Goal: Task Accomplishment & Management: Manage account settings

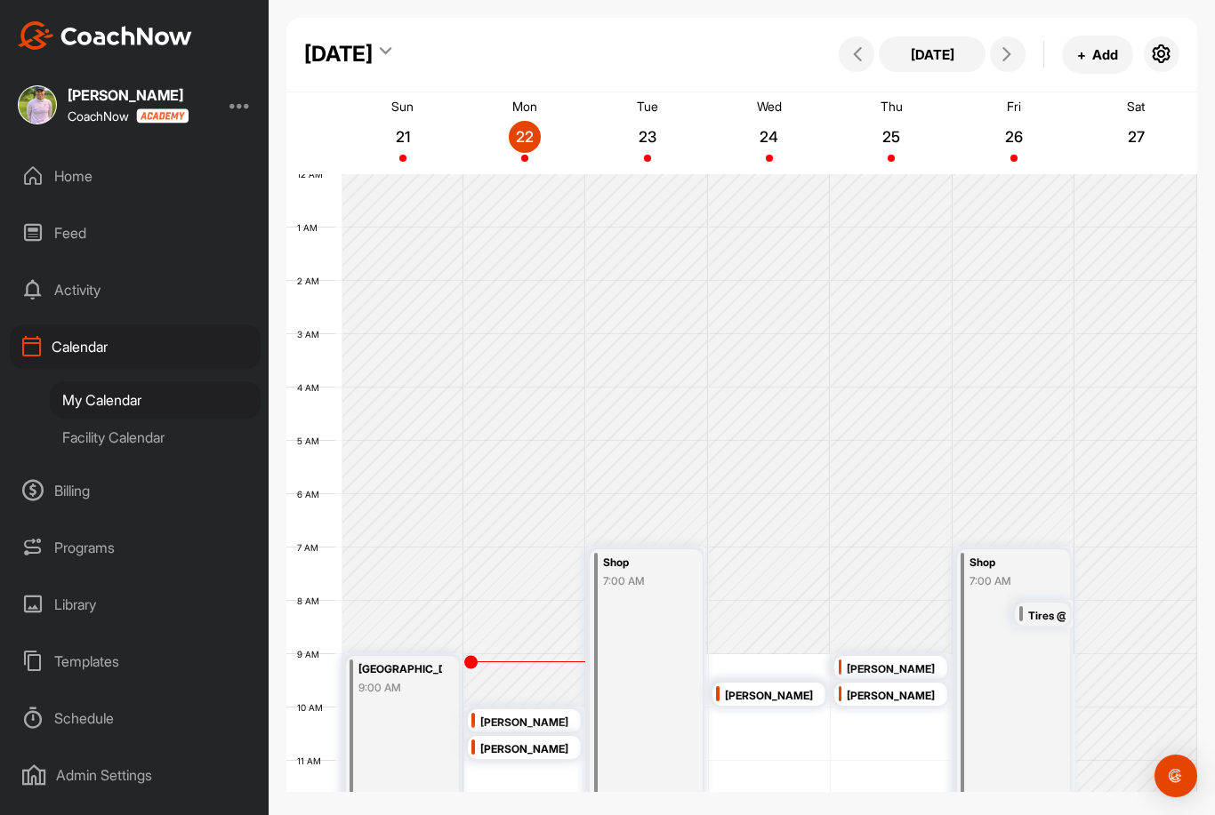
scroll to position [308, 0]
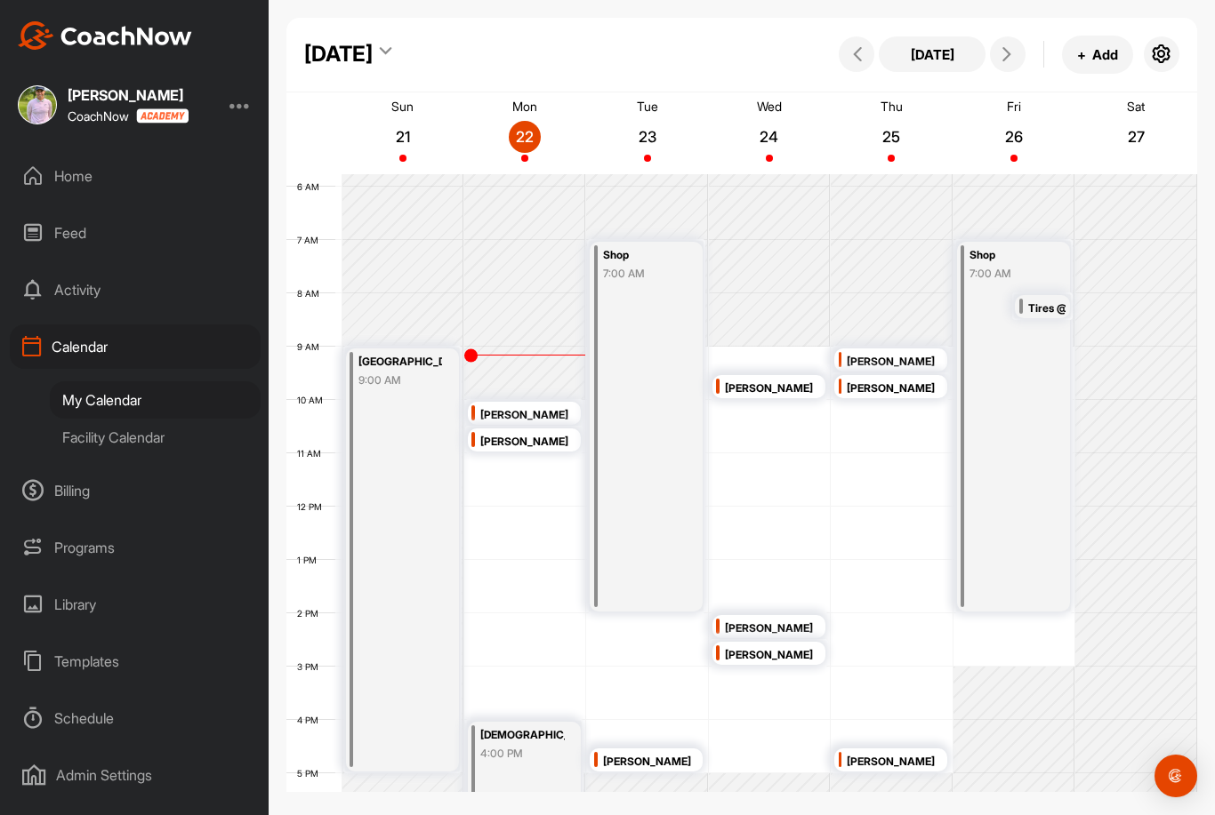
click at [741, 307] on div "12 AM 1 AM 2 AM 3 AM 4 AM 5 AM 6 AM 7 AM 8 AM 9 AM 10 AM 11 AM 12 PM 1 PM 2 PM …" at bounding box center [741, 507] width 911 height 1281
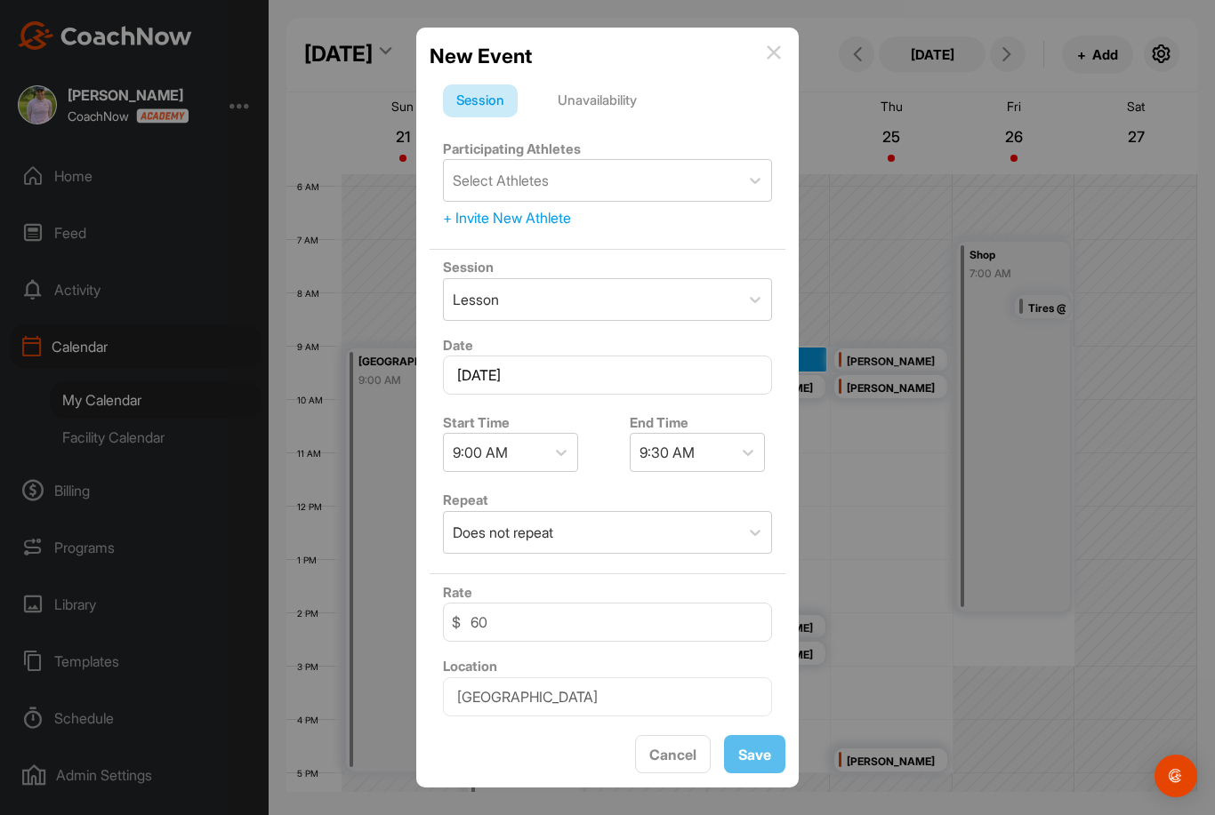
click at [650, 84] on div "Unavailability" at bounding box center [597, 101] width 106 height 34
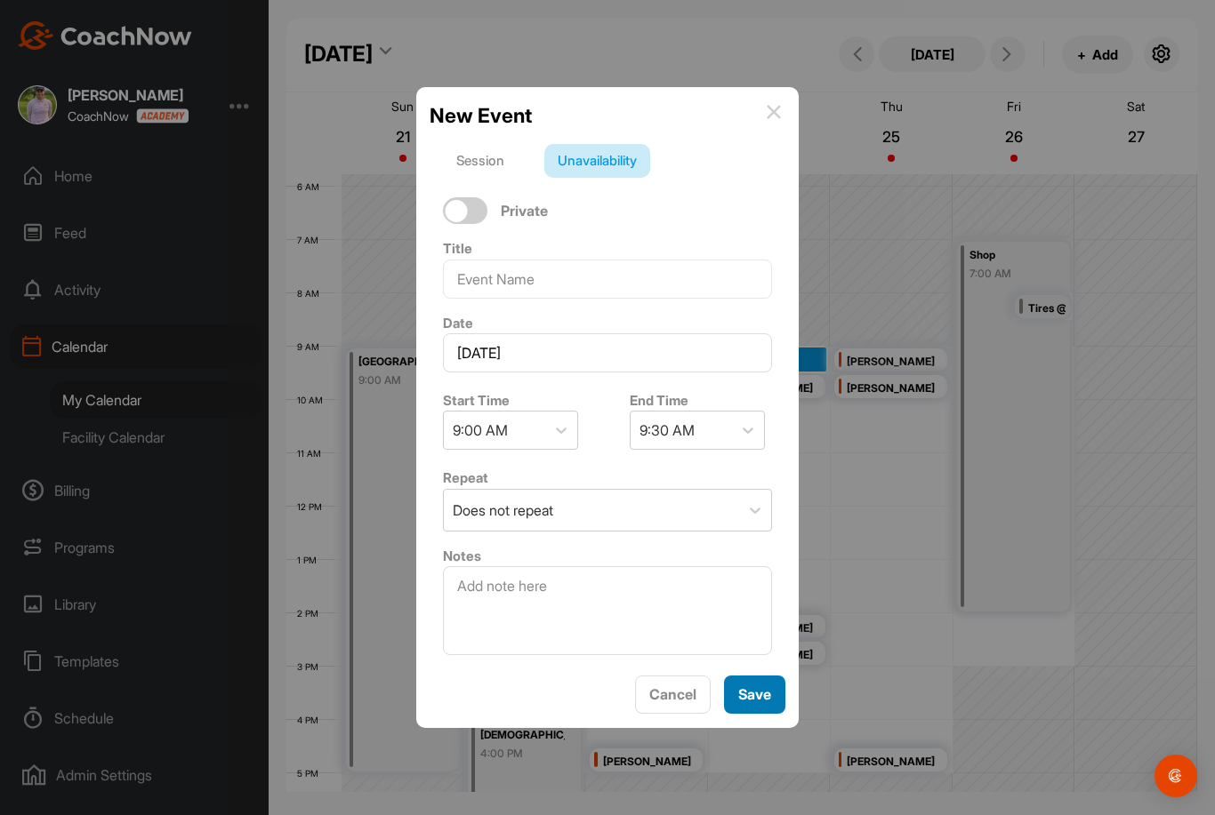
click at [766, 684] on div "Save" at bounding box center [754, 694] width 33 height 21
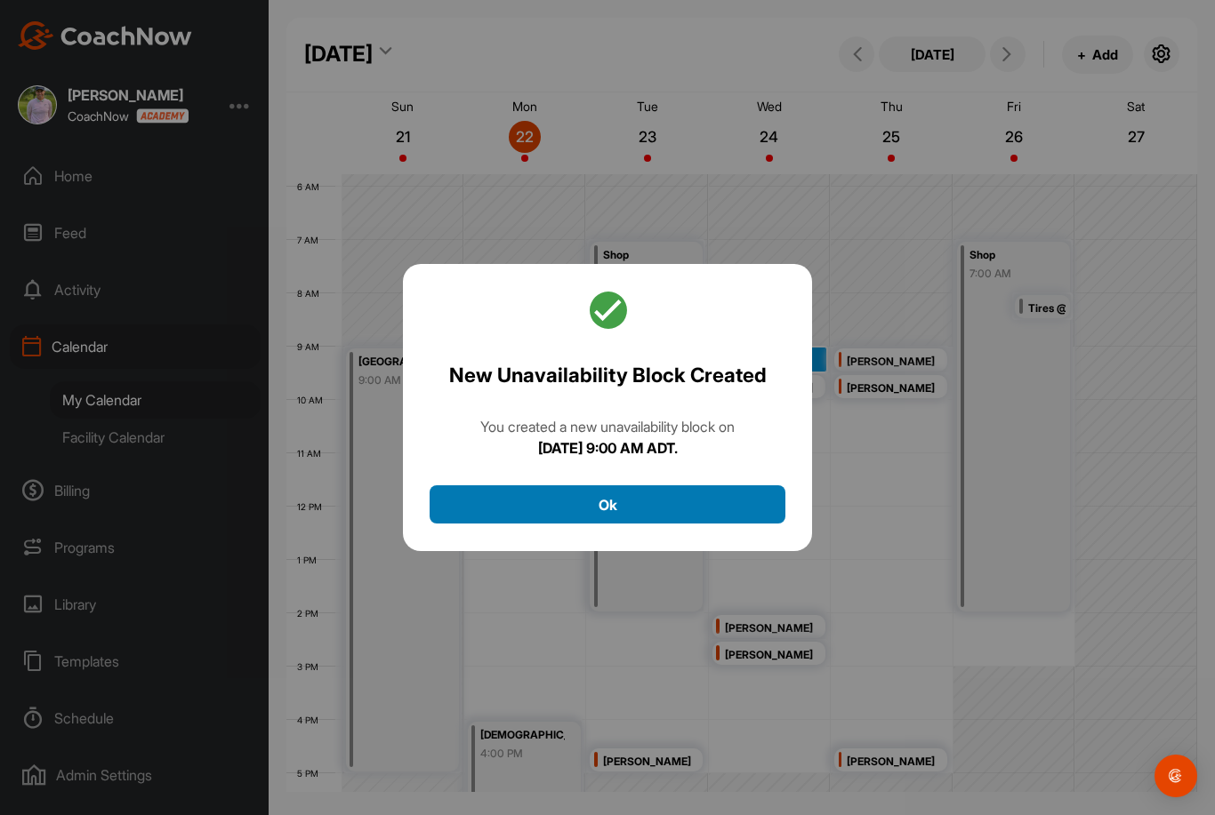
click at [695, 486] on button "Ok" at bounding box center [608, 505] width 356 height 38
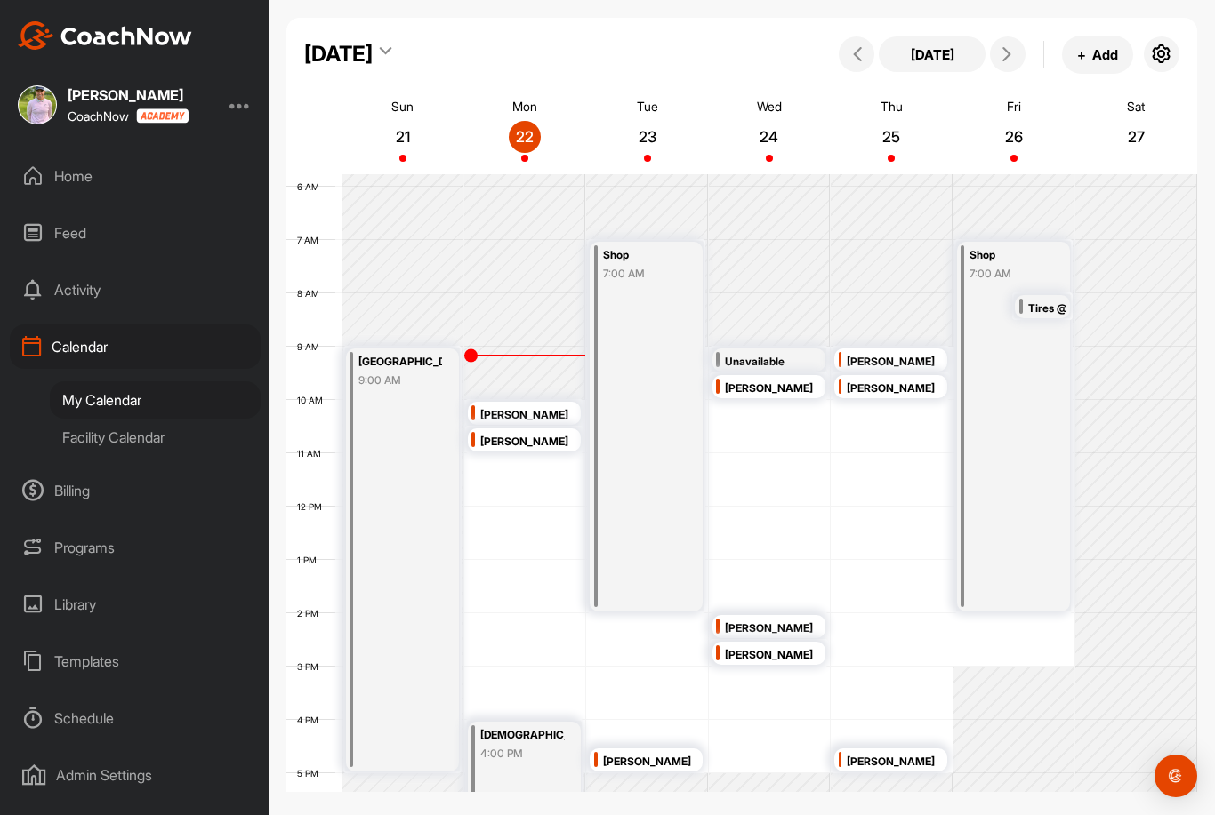
scroll to position [458, 0]
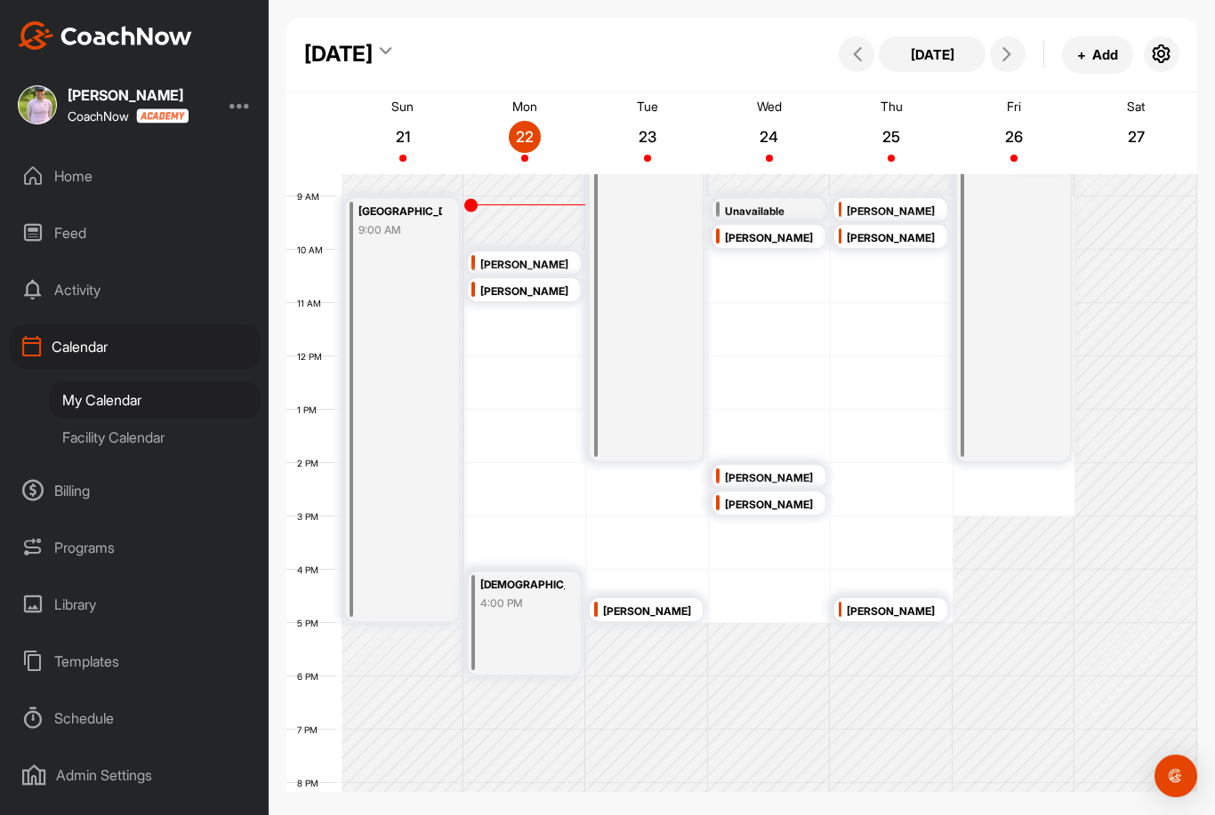
click at [162, 382] on div "My Calendar" at bounding box center [155, 400] width 211 height 37
click at [163, 419] on div "Facility Calendar" at bounding box center [155, 437] width 211 height 37
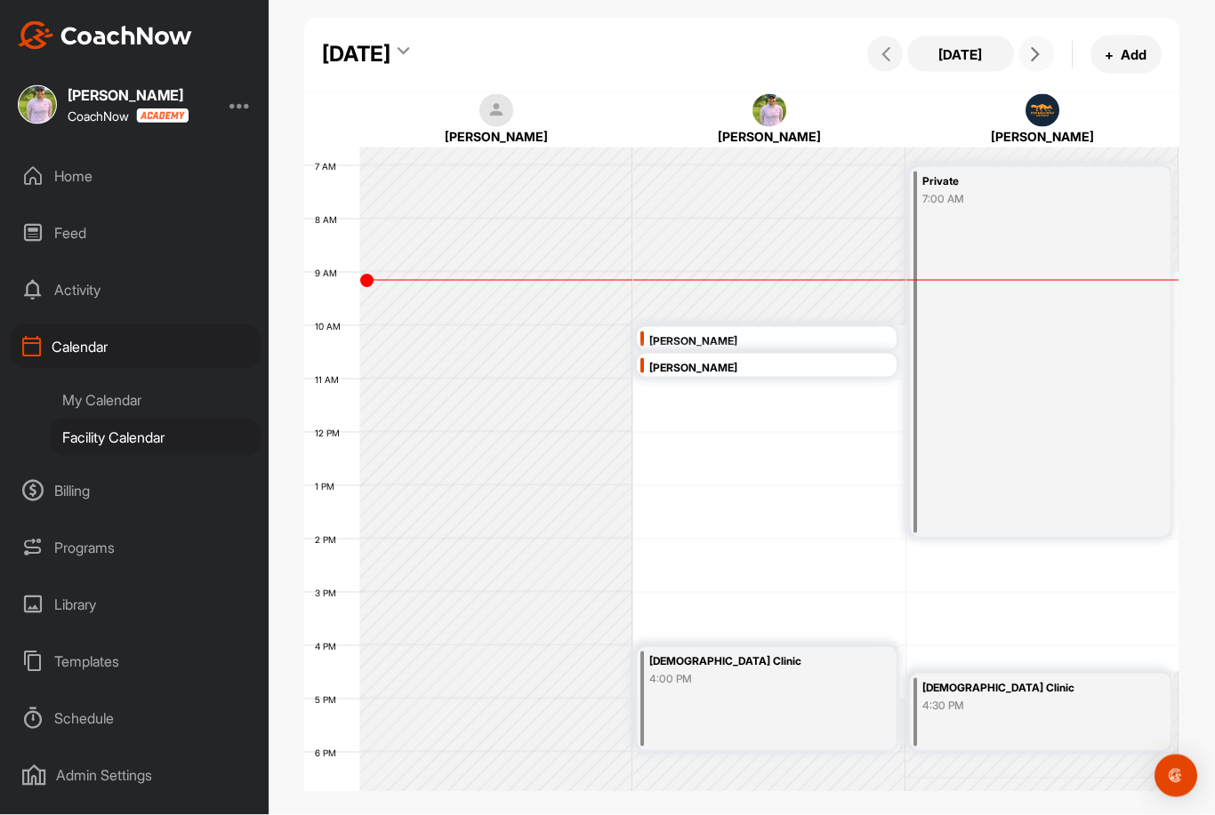
scroll to position [28, 0]
click at [1032, 36] on button at bounding box center [1036, 54] width 36 height 36
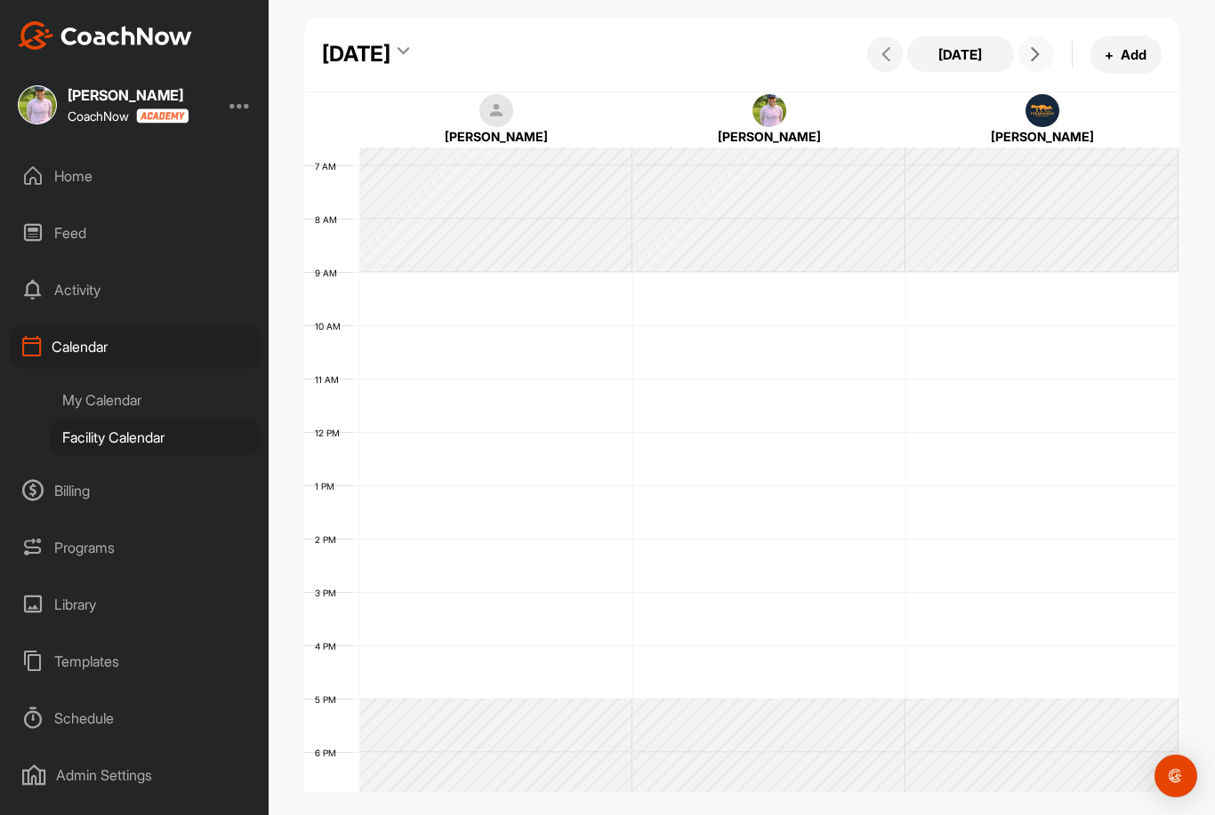
scroll to position [308, 0]
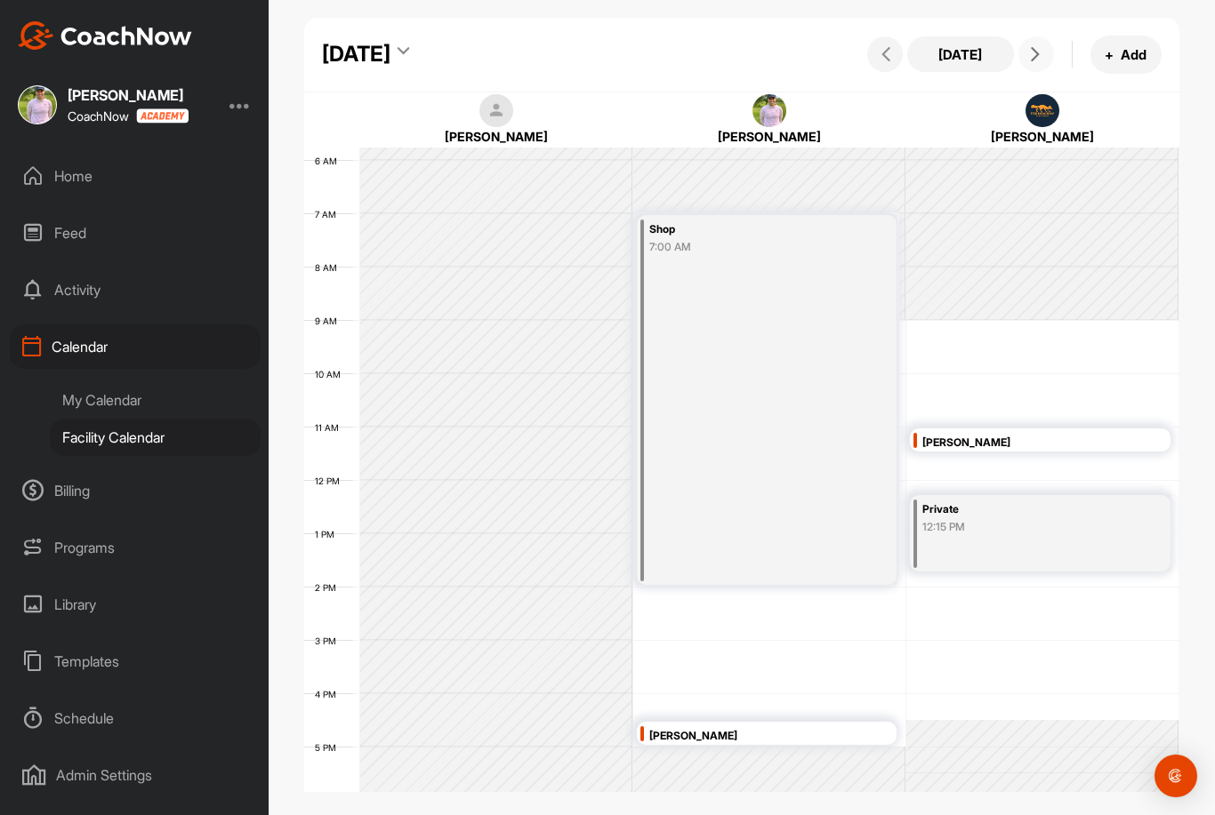
click at [1032, 36] on button at bounding box center [1036, 54] width 36 height 36
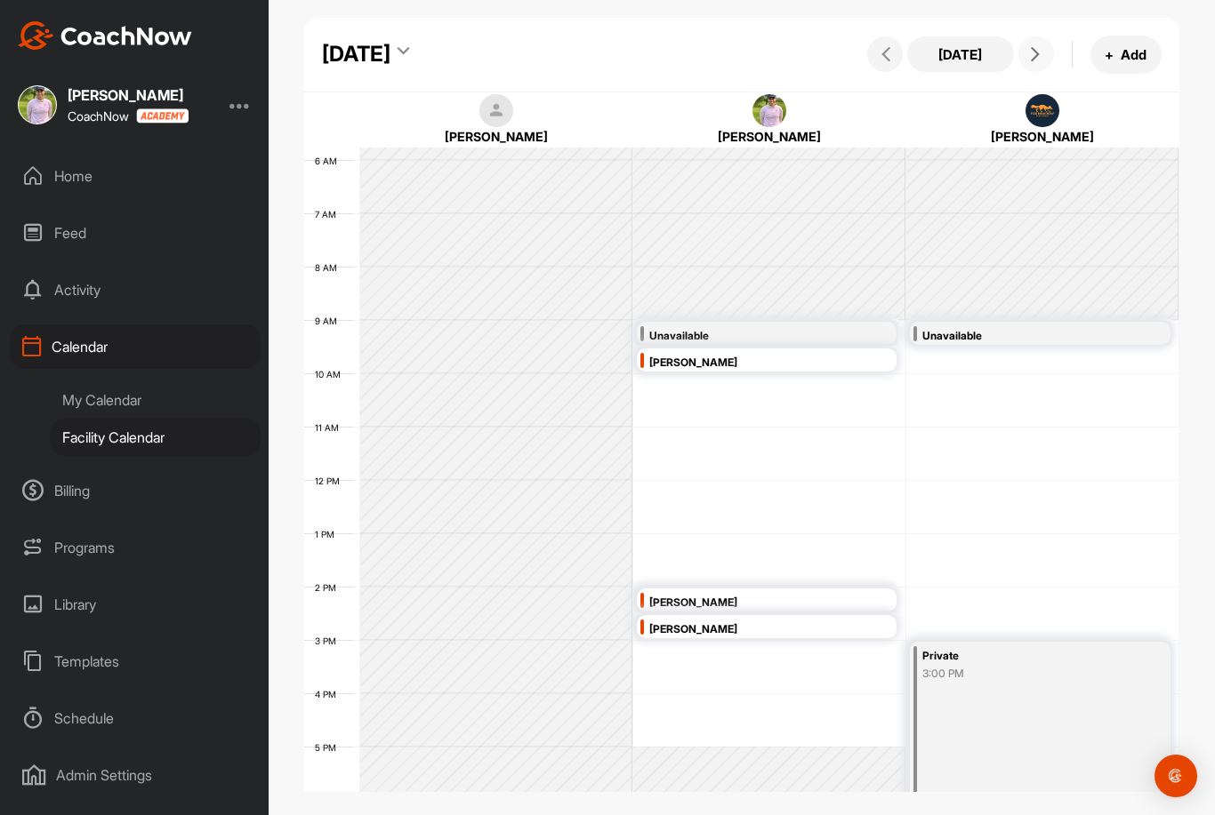
click at [1032, 36] on button at bounding box center [1036, 54] width 36 height 36
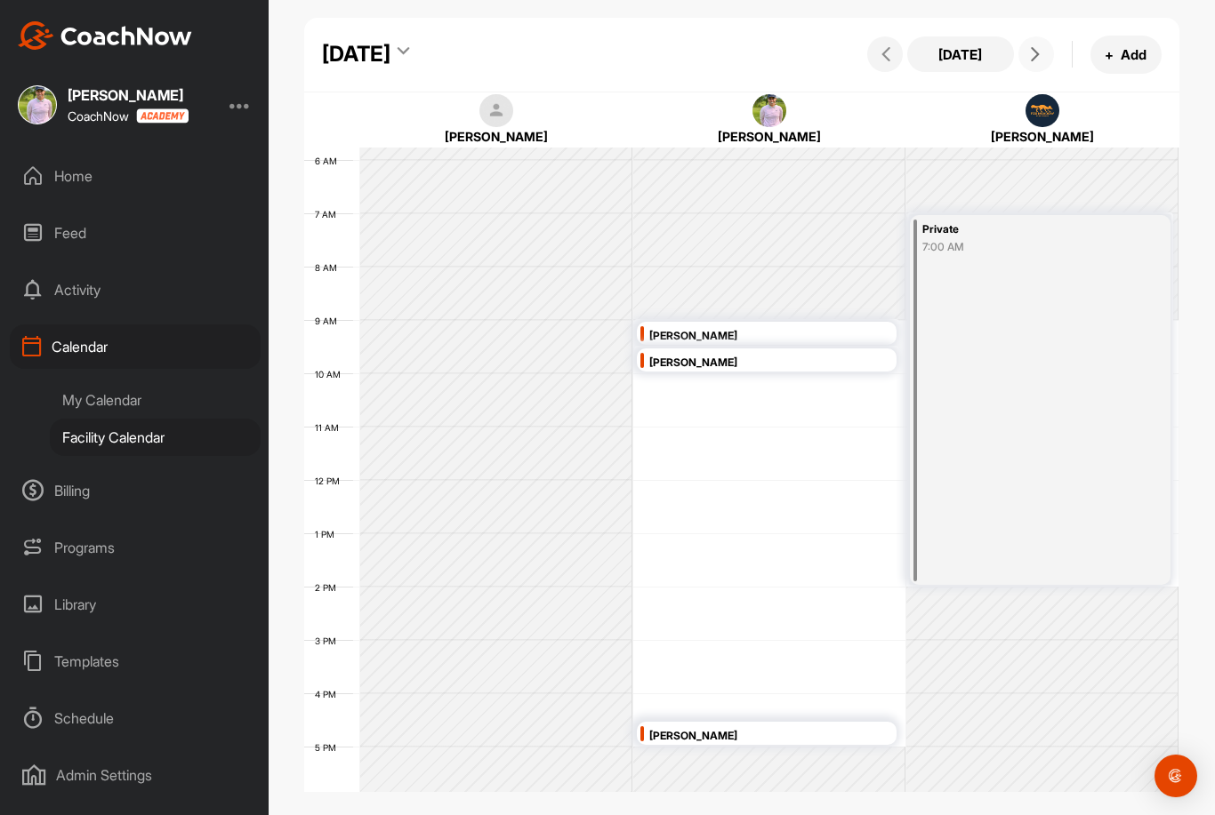
click at [1032, 36] on button at bounding box center [1036, 54] width 36 height 36
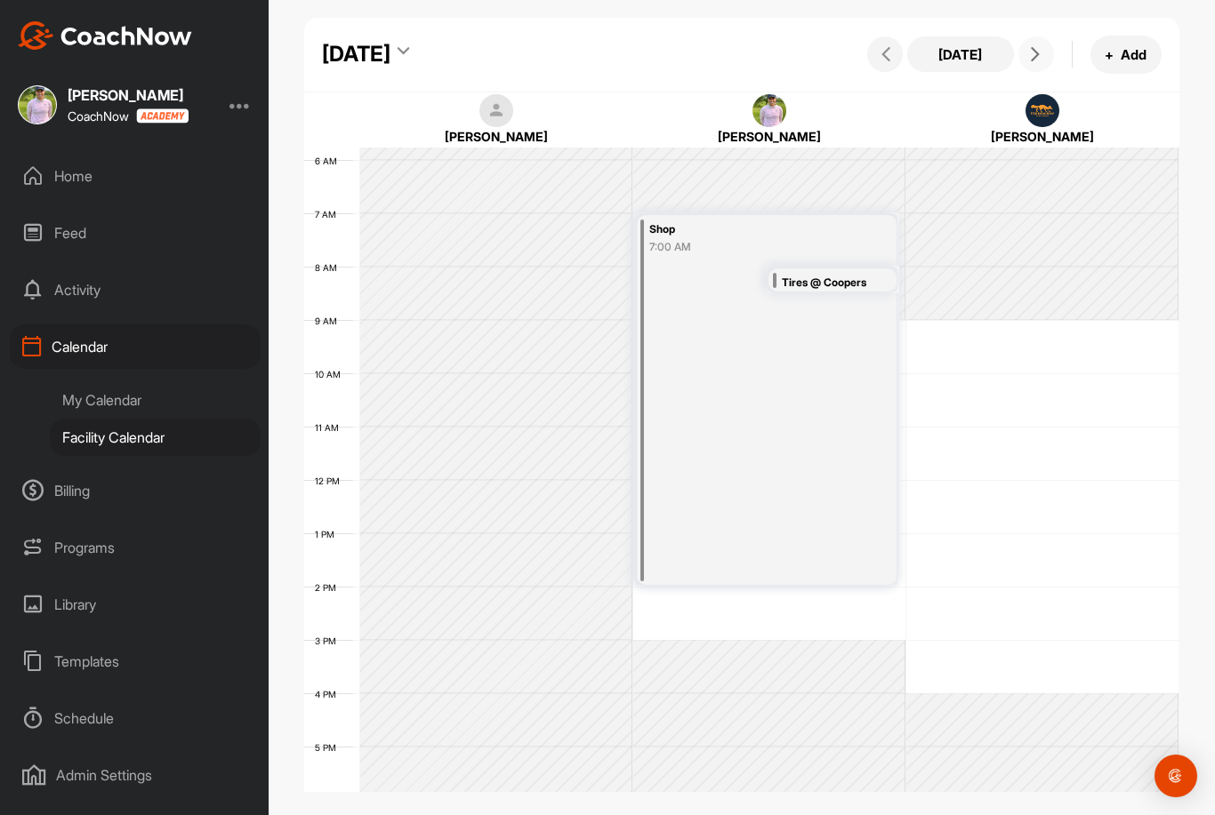
click at [1032, 36] on button at bounding box center [1036, 54] width 36 height 36
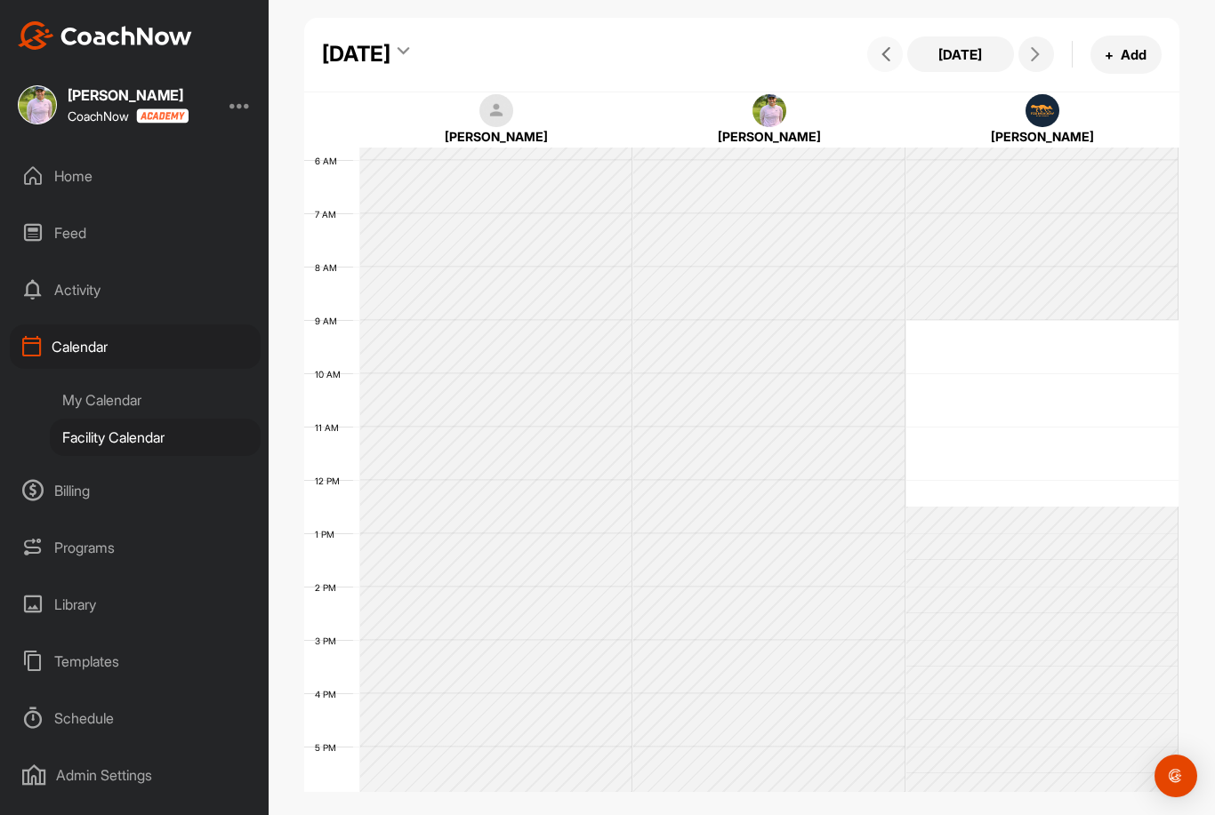
click at [880, 47] on icon at bounding box center [886, 54] width 14 height 14
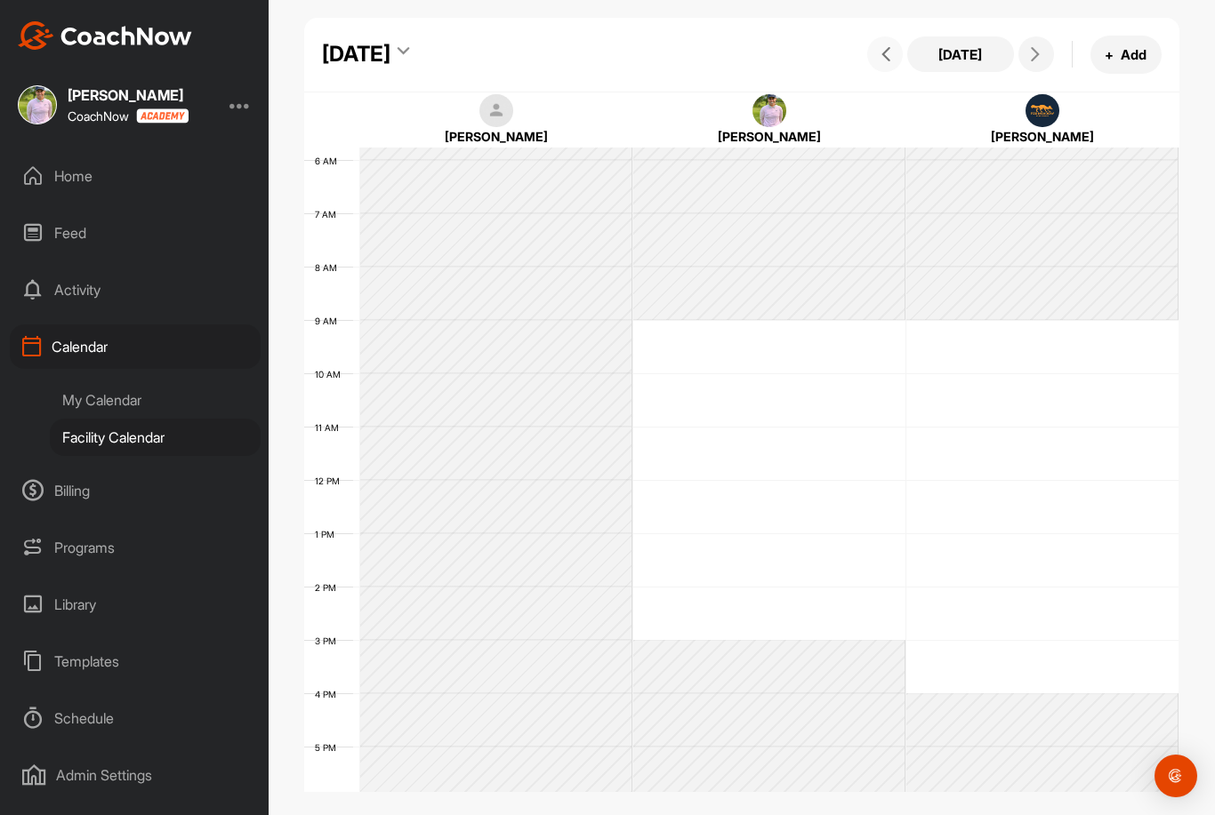
click at [880, 47] on icon at bounding box center [886, 54] width 14 height 14
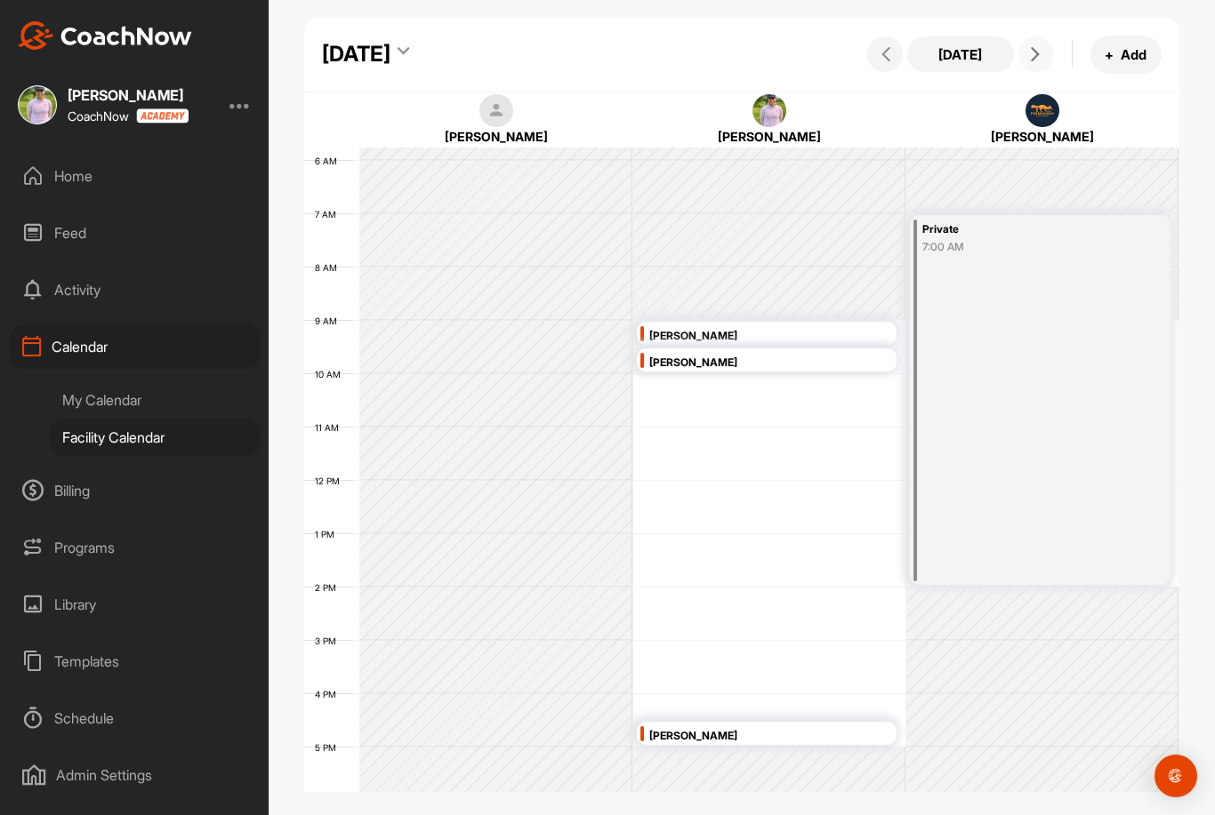
click at [1030, 47] on icon at bounding box center [1035, 54] width 14 height 14
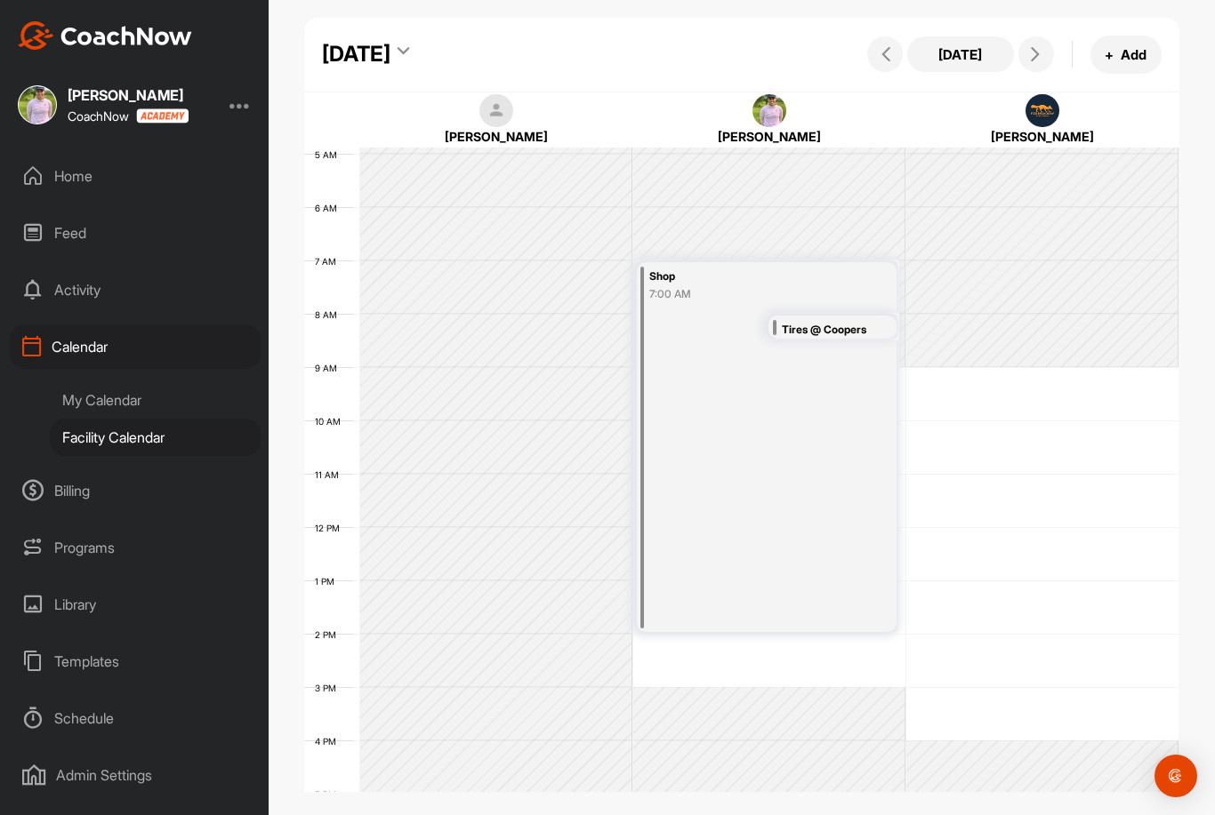
scroll to position [217, 0]
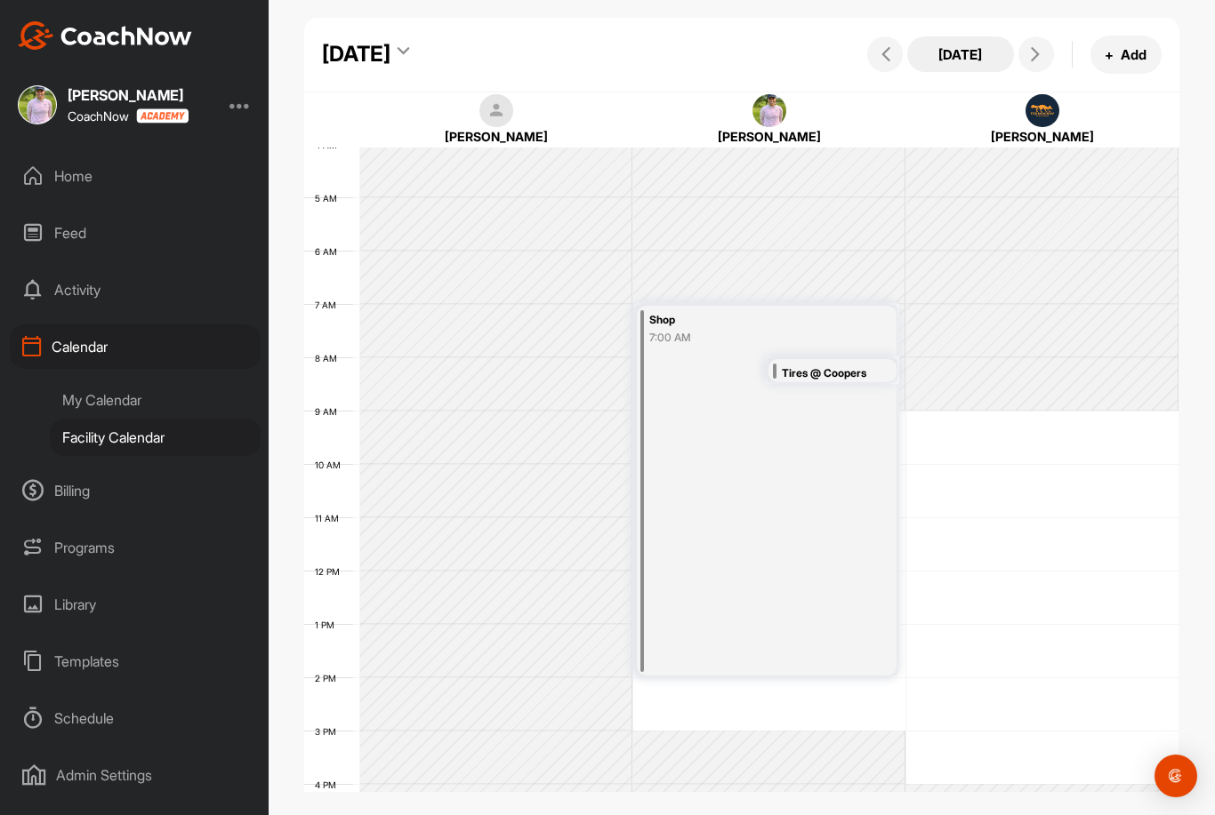
click at [956, 36] on button "[DATE]" at bounding box center [960, 54] width 107 height 36
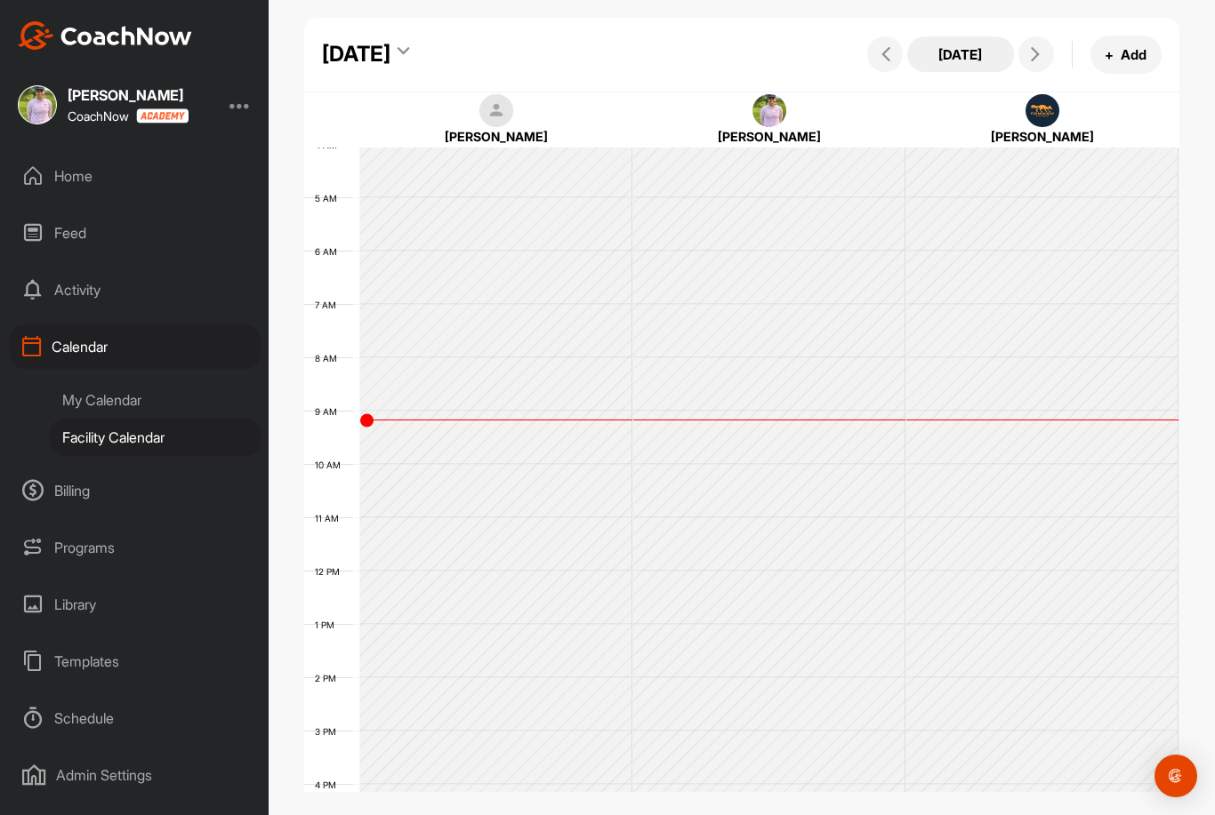
scroll to position [308, 0]
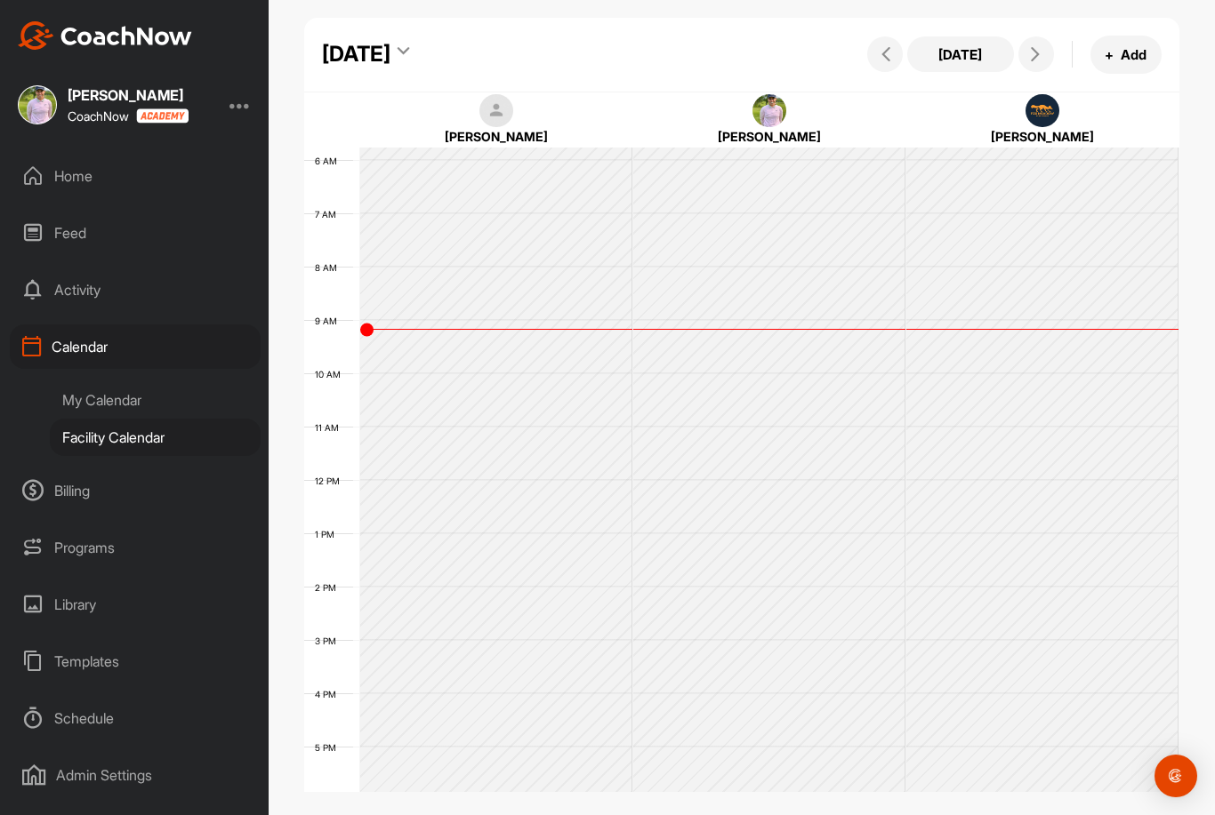
click at [90, 382] on div "My Calendar" at bounding box center [155, 400] width 211 height 37
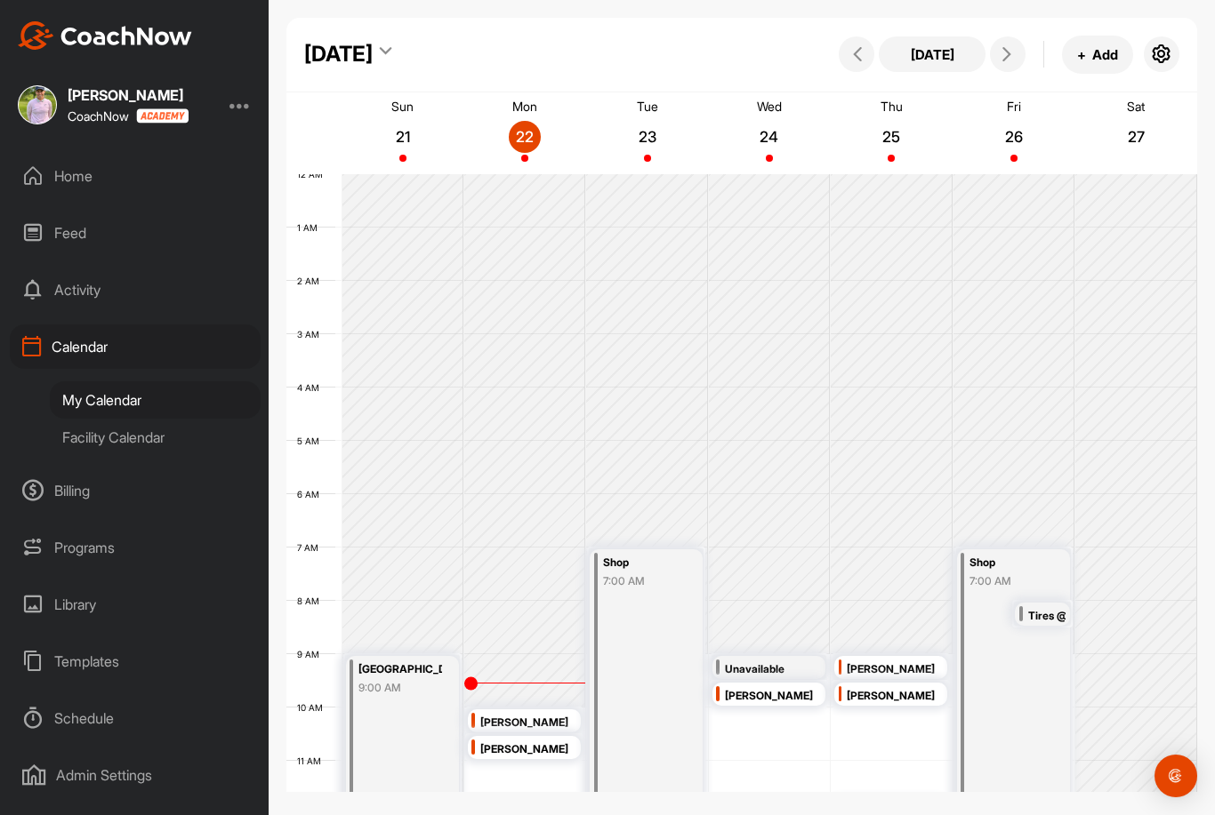
scroll to position [308, 0]
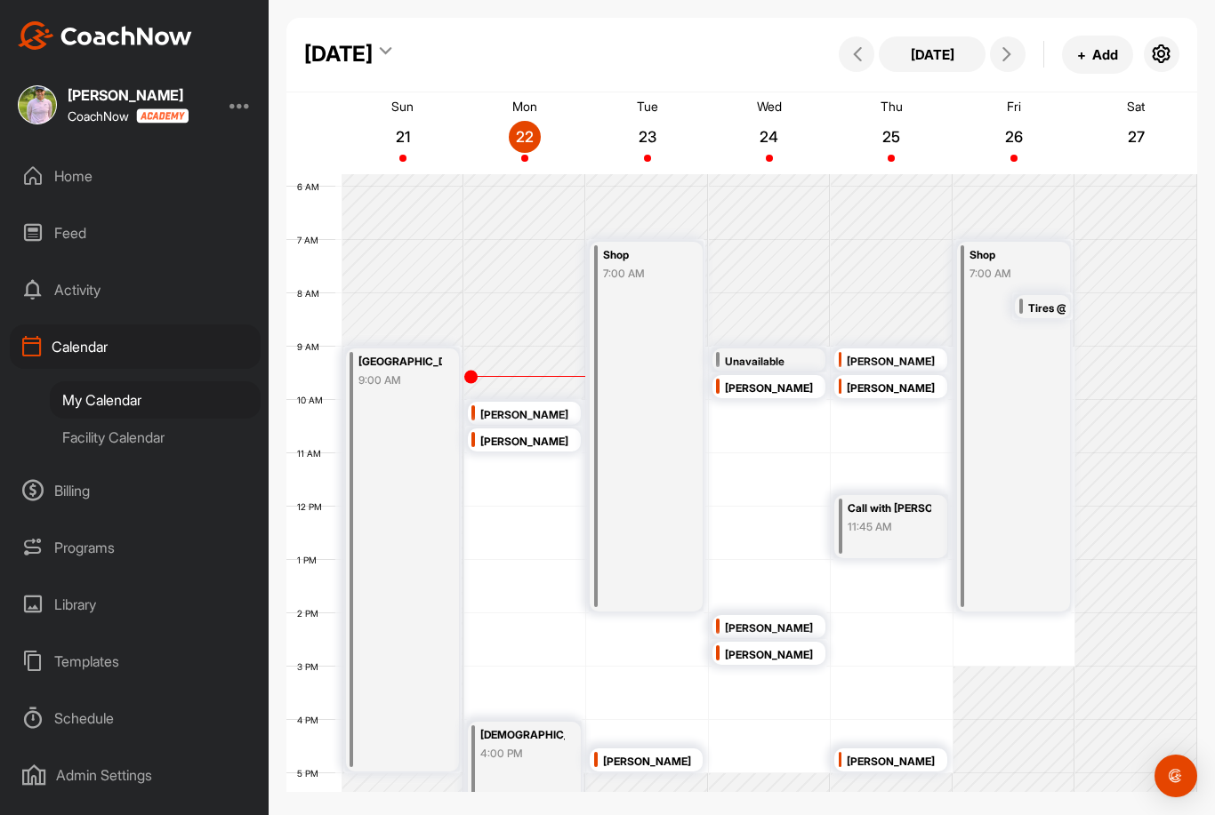
click at [991, 618] on div "12 AM 1 AM 2 AM 3 AM 4 AM 5 AM 6 AM 7 AM 8 AM 9 AM 10 AM 11 AM 12 PM 1 PM 2 PM …" at bounding box center [741, 507] width 911 height 1281
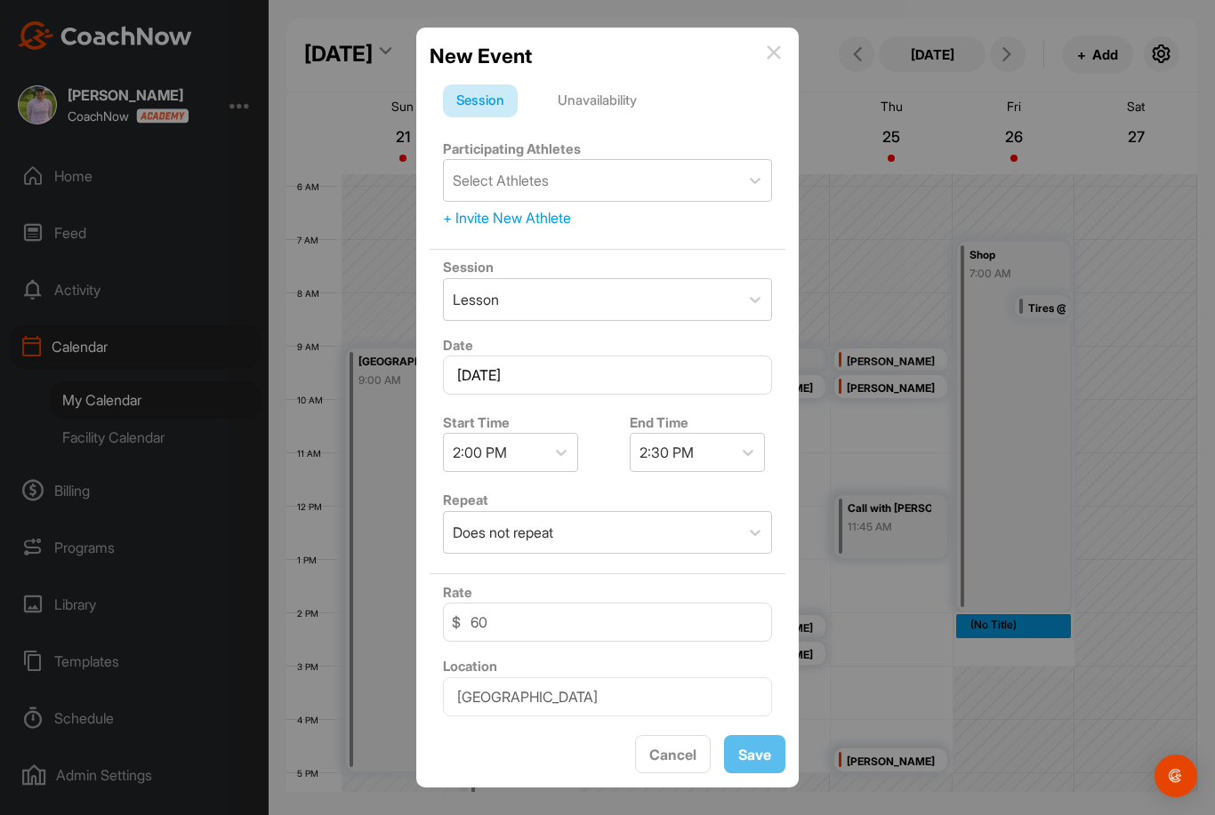
click at [636, 97] on div "Unavailability" at bounding box center [597, 101] width 106 height 34
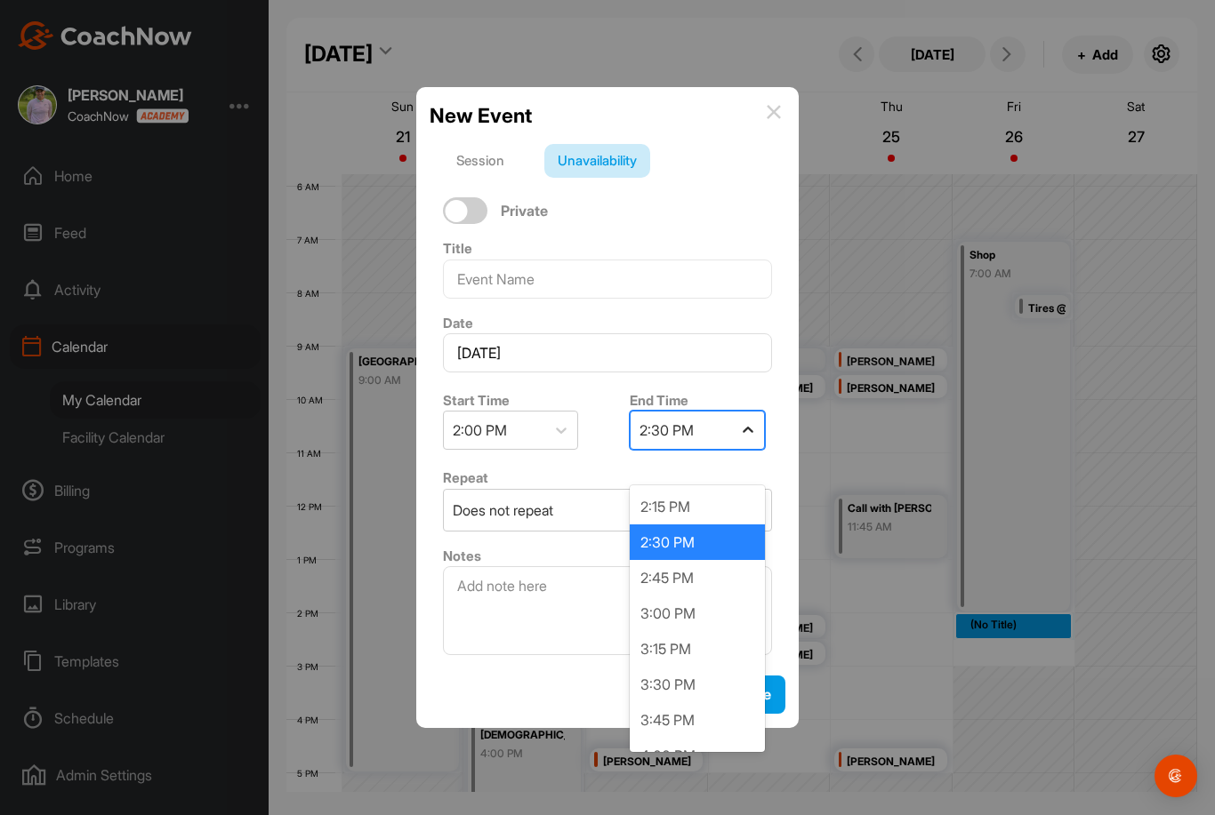
click at [743, 439] on icon at bounding box center [748, 431] width 18 height 18
click at [703, 619] on div "3:00 PM" at bounding box center [697, 614] width 135 height 36
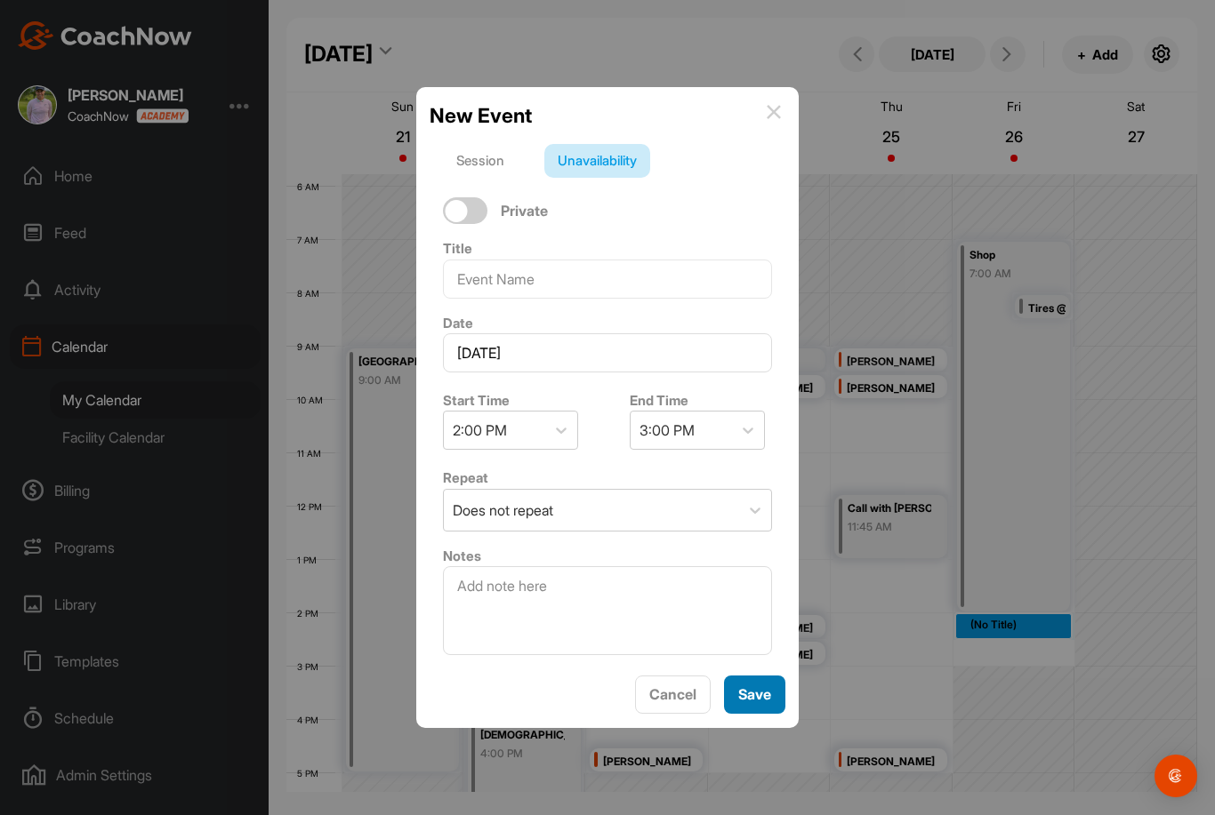
click at [758, 703] on span "Save" at bounding box center [754, 695] width 33 height 18
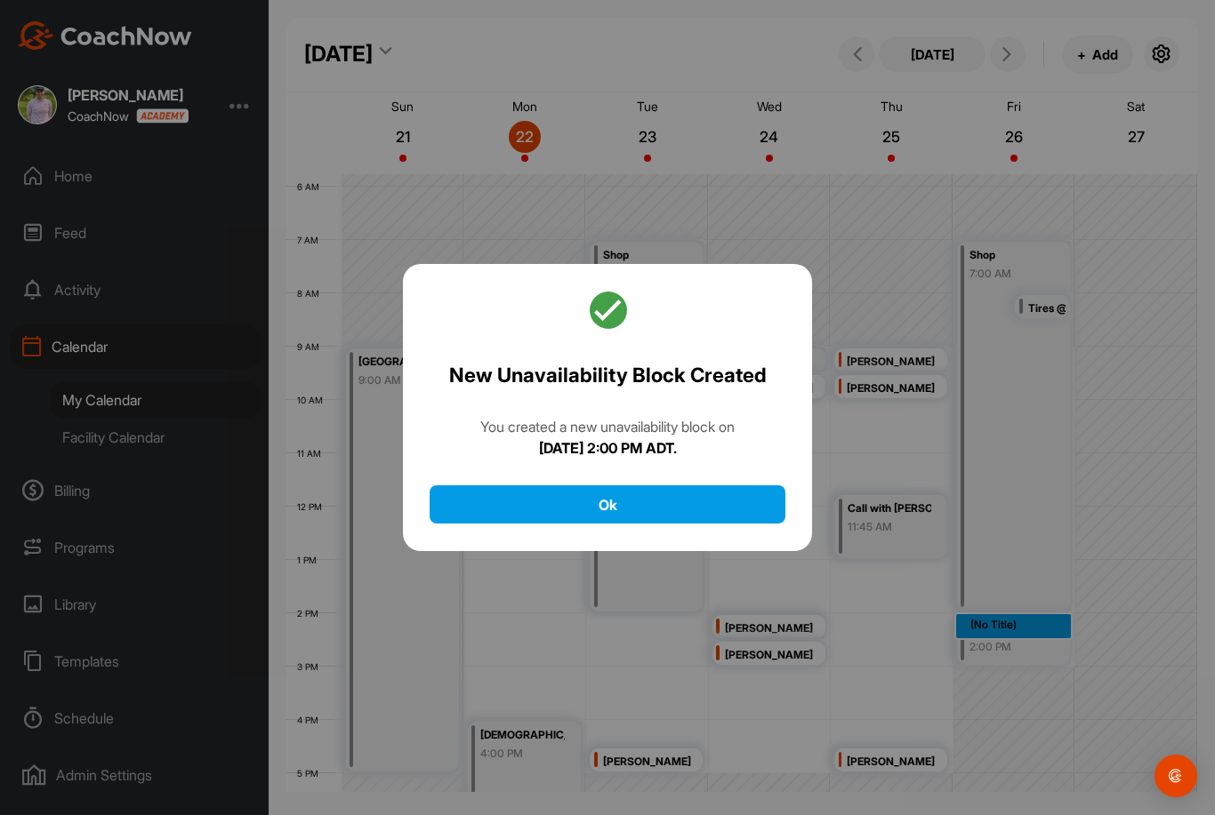
click at [734, 513] on div "New Unavailability Block Created You created a new unavailability block on Frid…" at bounding box center [607, 408] width 409 height 288
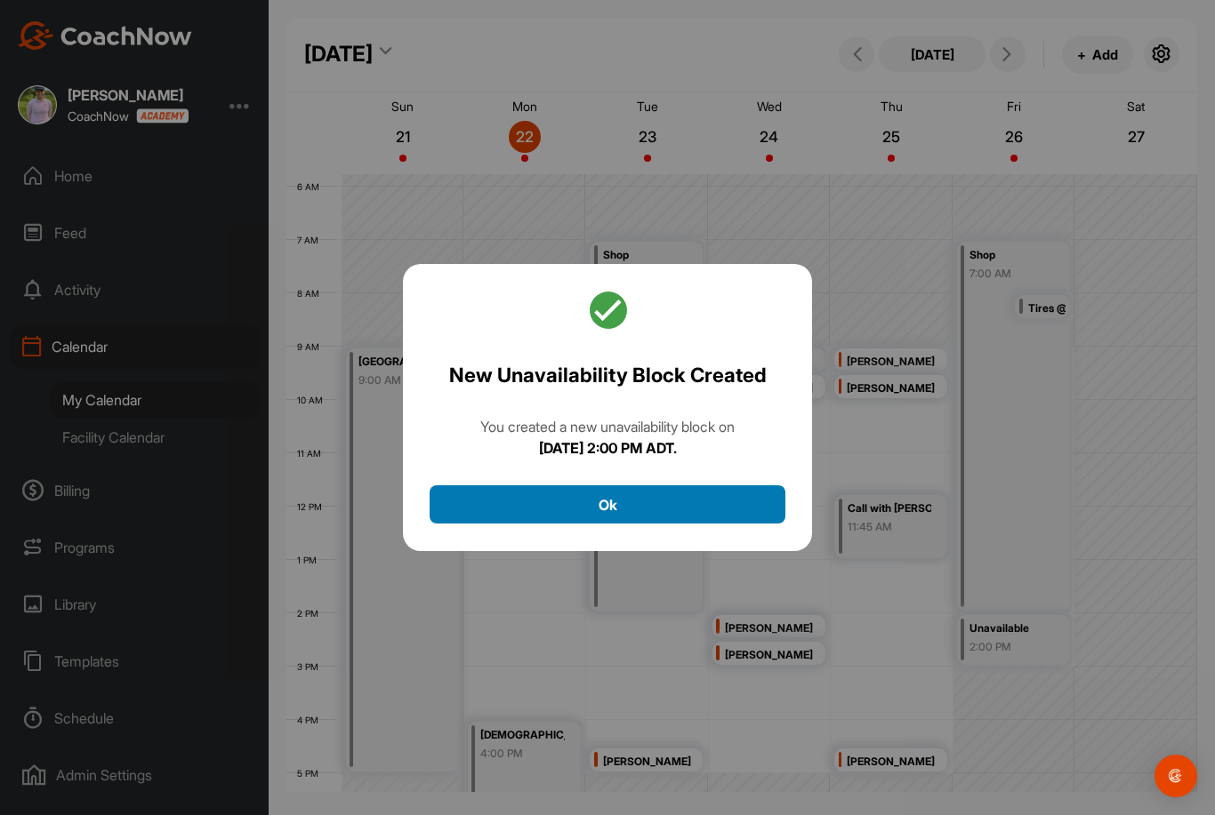
click at [719, 524] on button "Ok" at bounding box center [608, 505] width 356 height 38
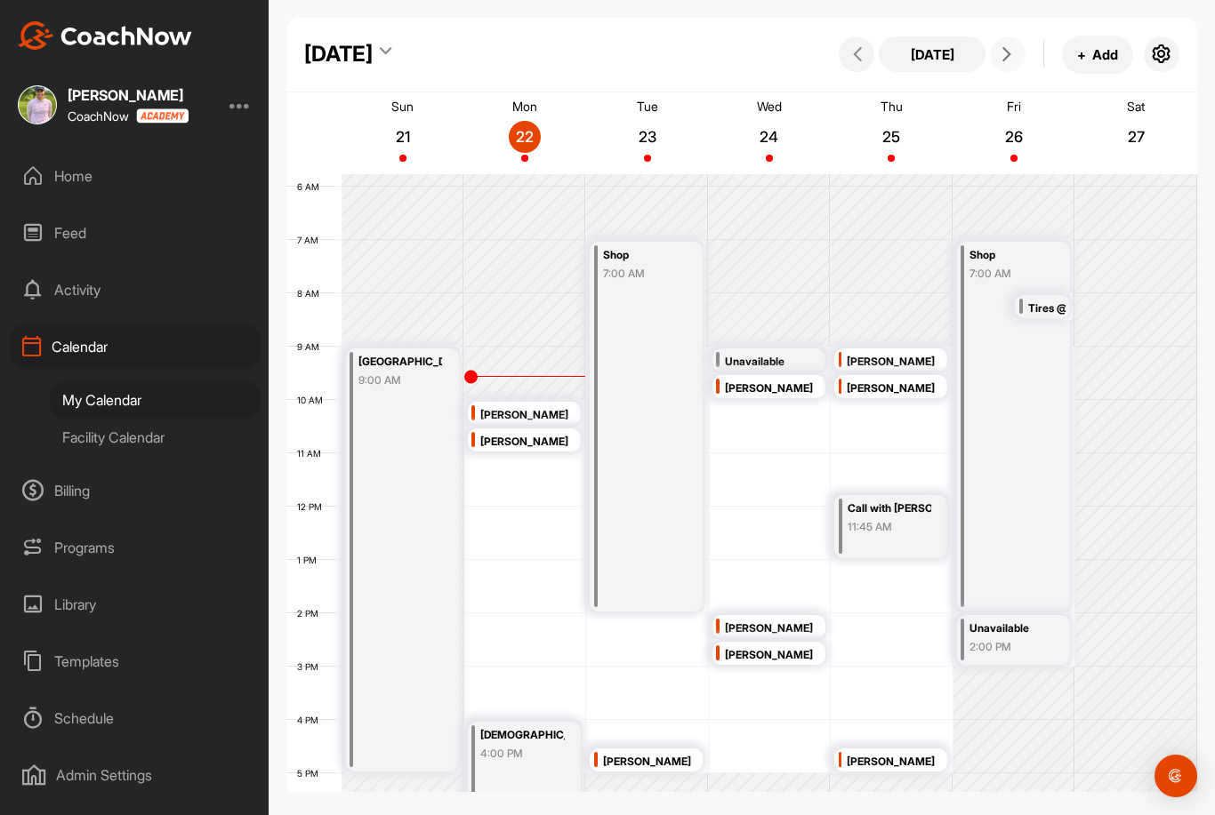
click at [1009, 55] on icon at bounding box center [1007, 54] width 14 height 14
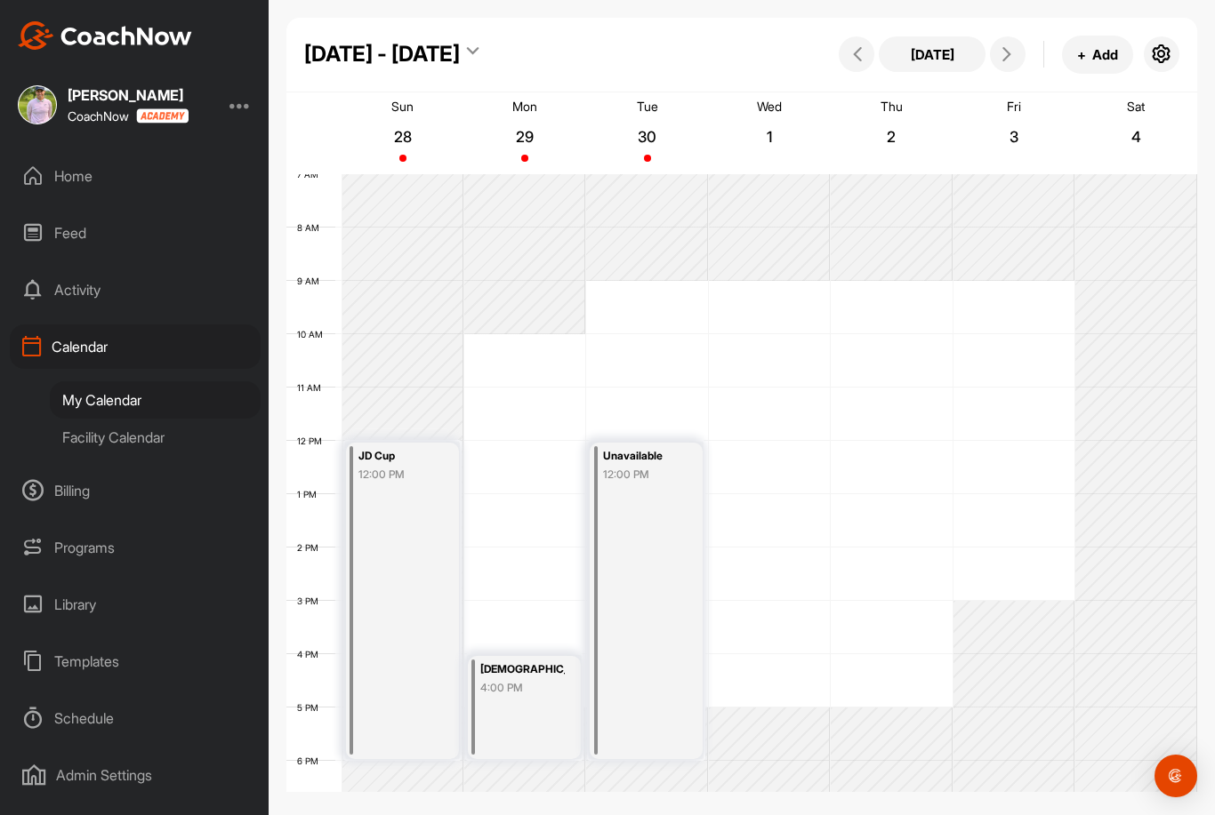
scroll to position [374, 0]
click at [641, 522] on div "Unavailable 12:00 PM" at bounding box center [646, 600] width 113 height 317
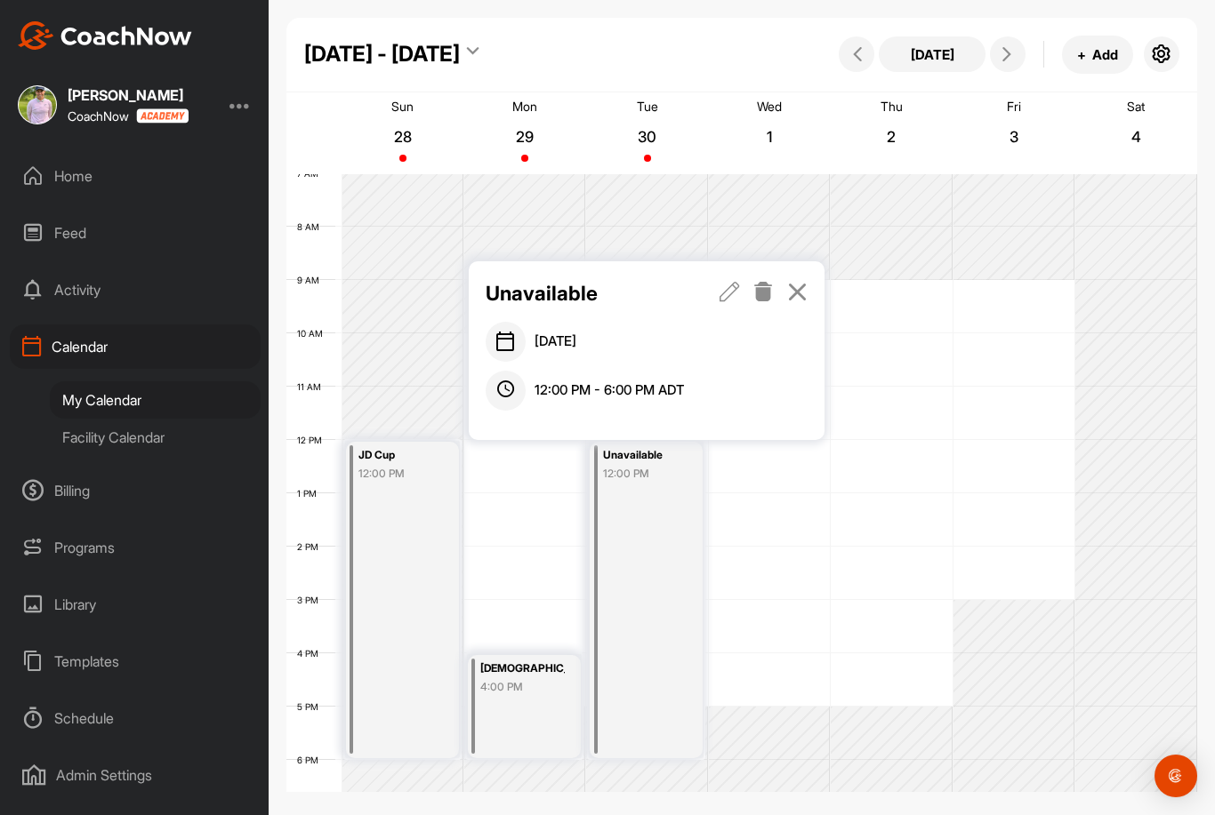
click at [728, 293] on icon at bounding box center [729, 292] width 20 height 20
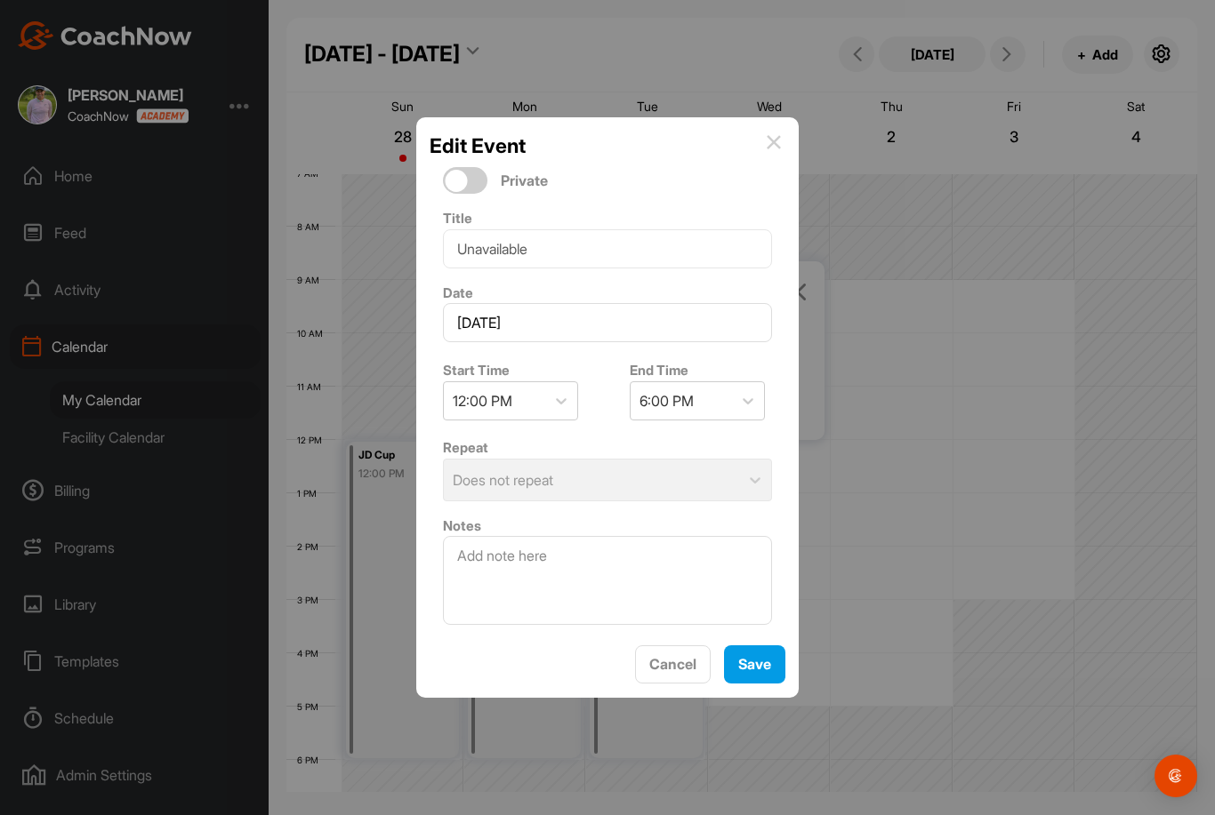
click at [779, 149] on img at bounding box center [774, 142] width 14 height 14
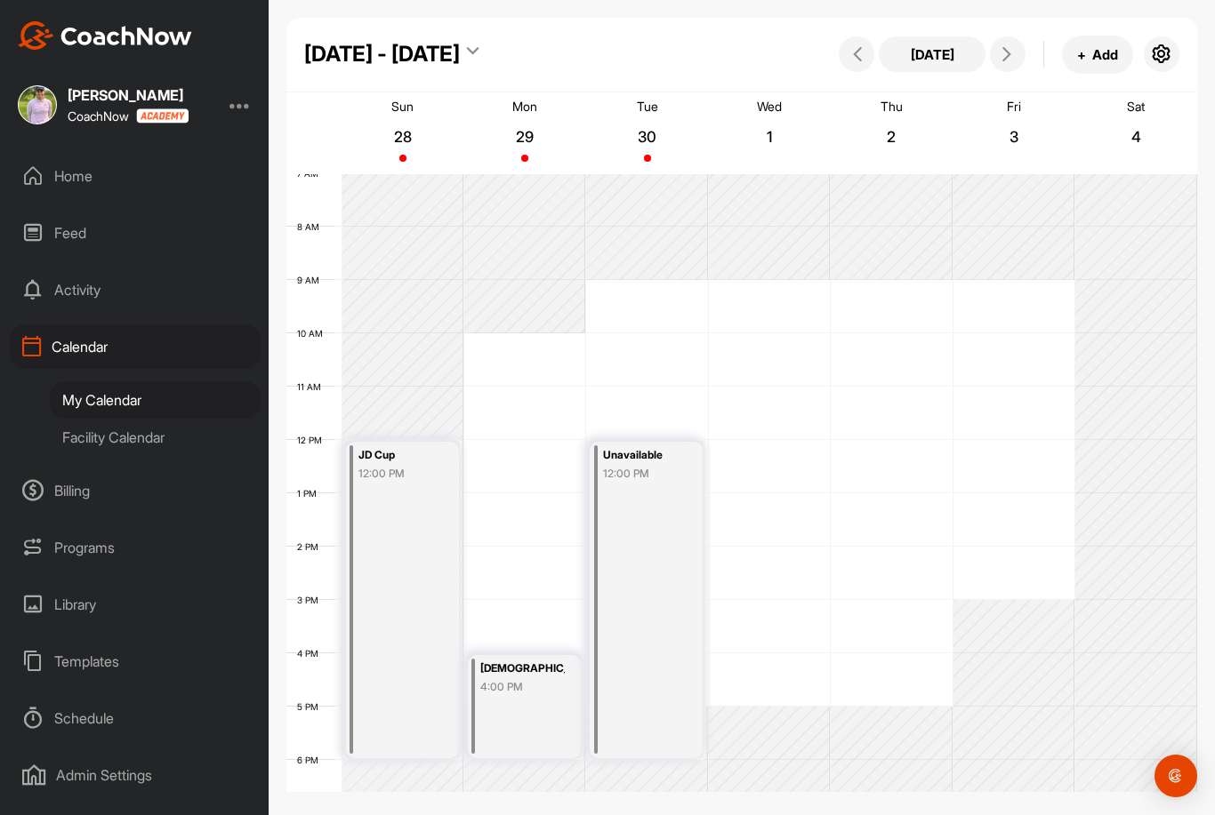
click at [670, 497] on div "Unavailable 12:00 PM" at bounding box center [646, 600] width 113 height 317
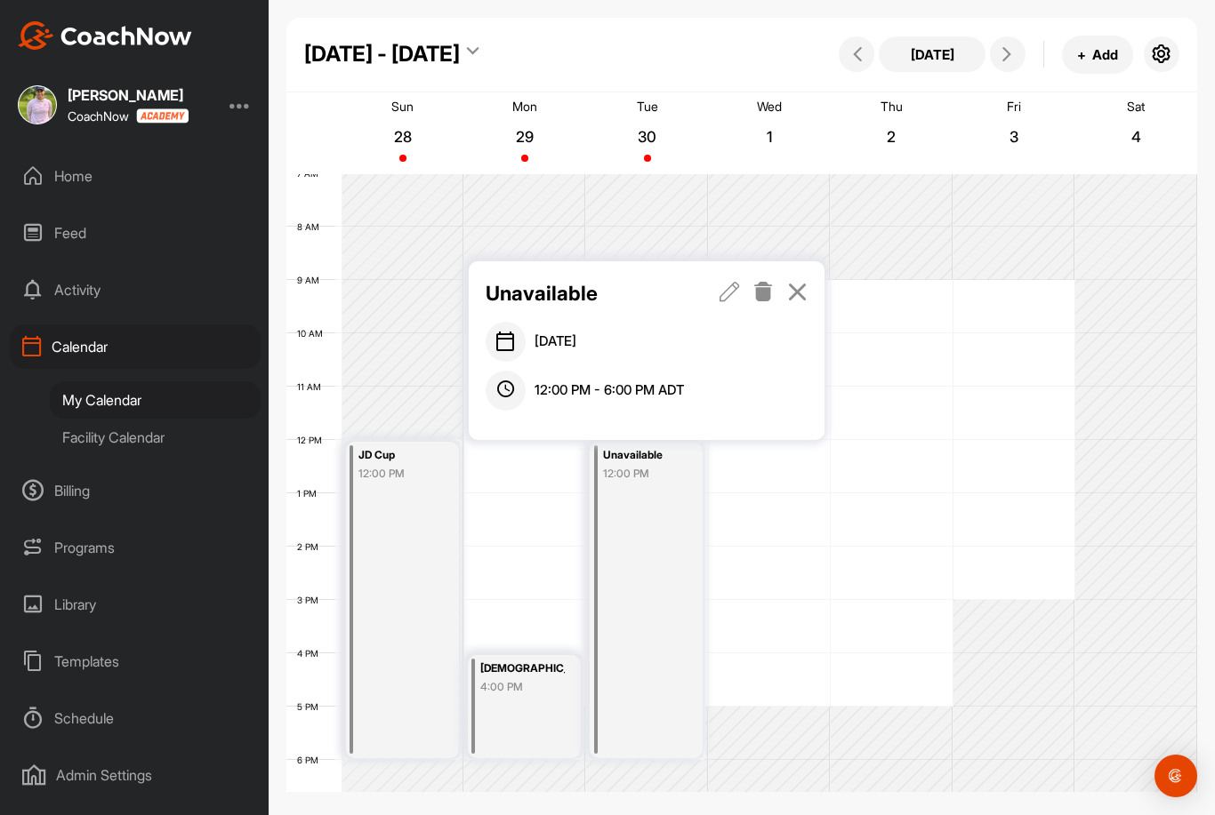
click at [800, 287] on icon at bounding box center [797, 292] width 20 height 20
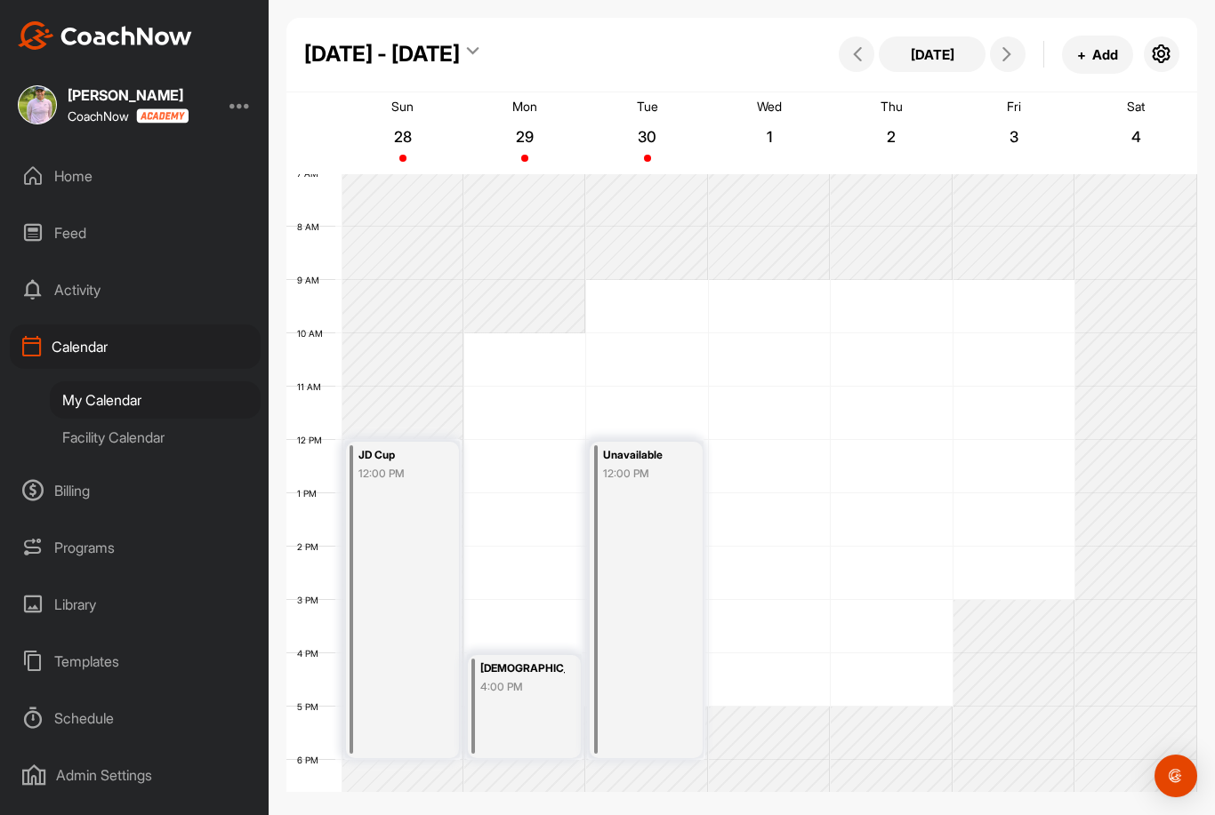
click at [659, 590] on div "Unavailable 12:00 PM" at bounding box center [646, 600] width 113 height 317
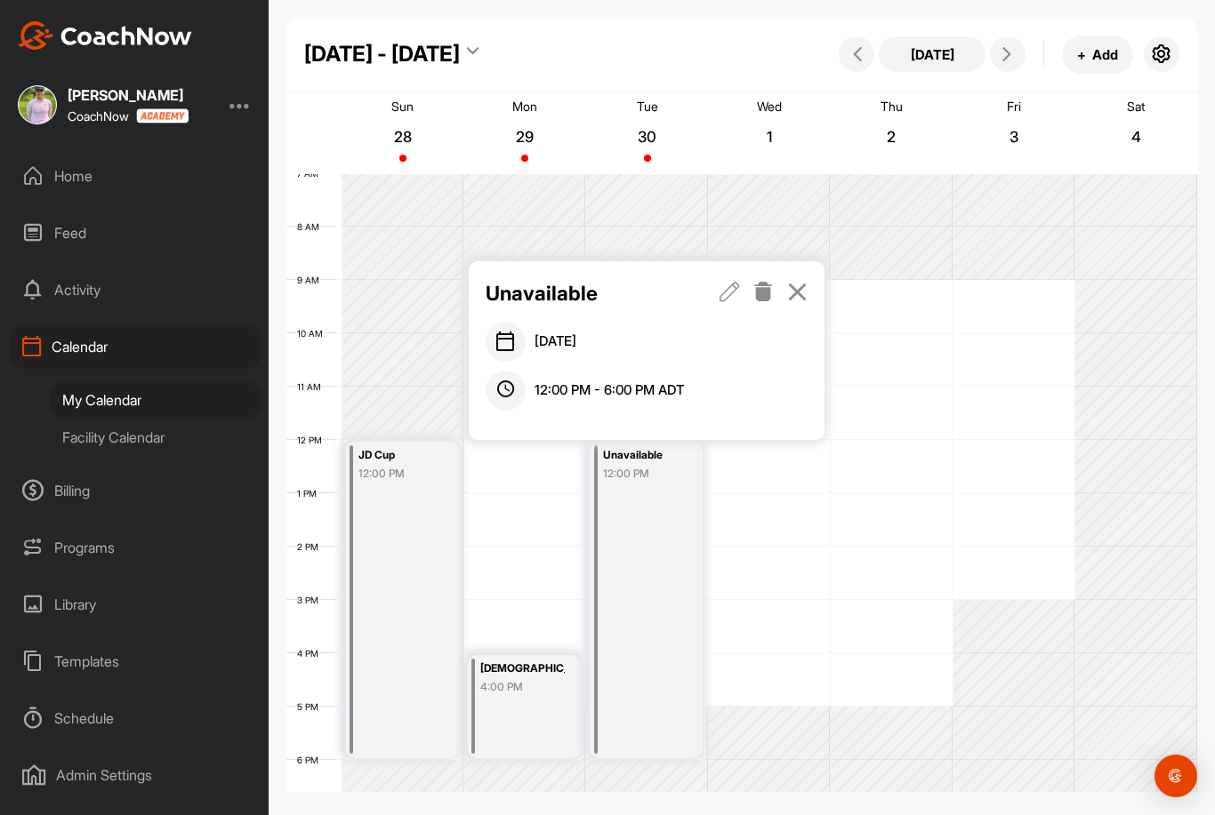
click at [794, 291] on icon at bounding box center [797, 292] width 20 height 20
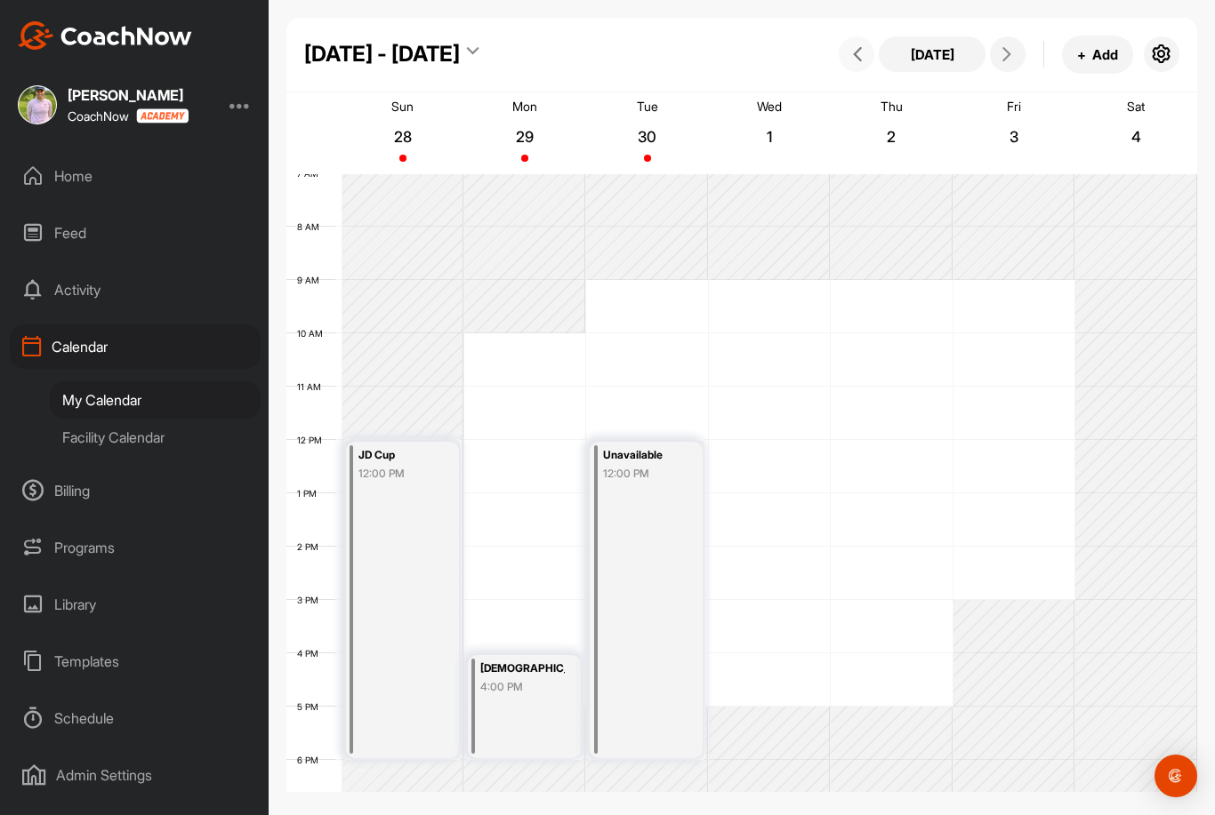
click at [861, 60] on icon at bounding box center [857, 54] width 14 height 14
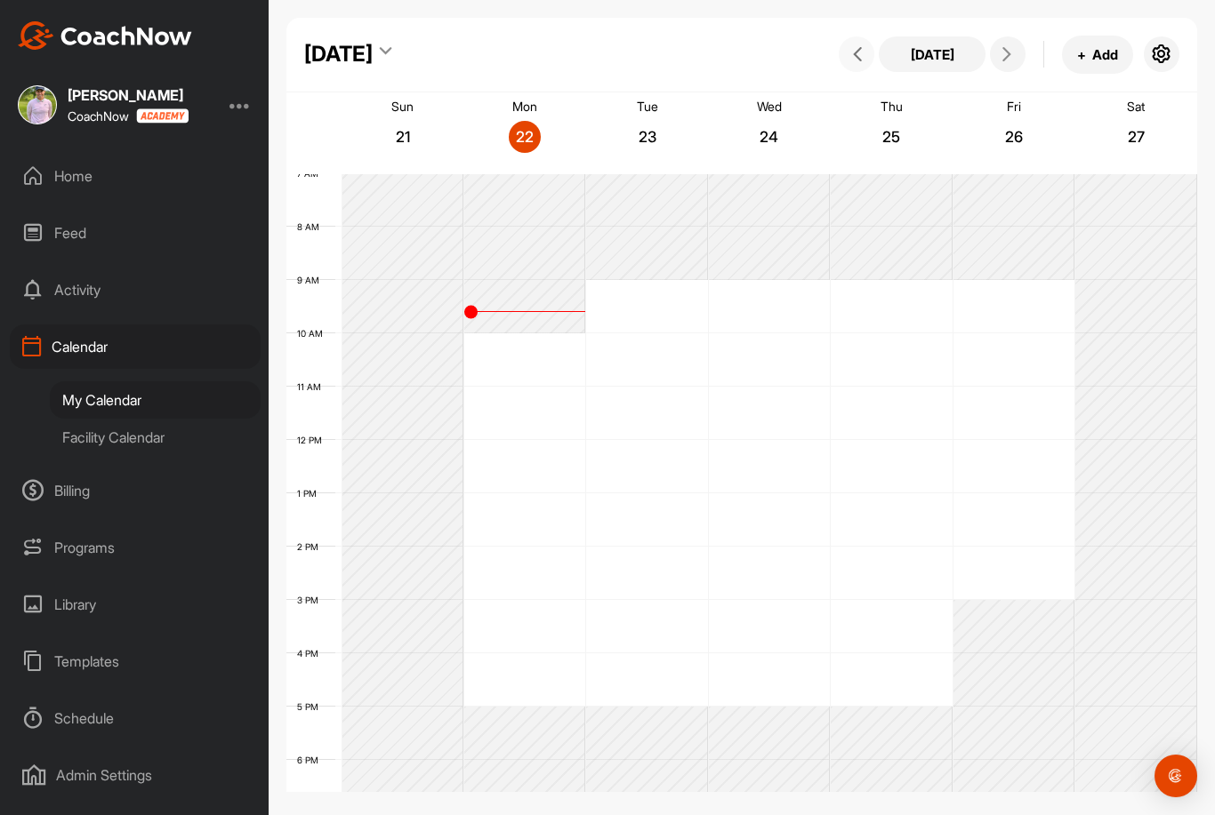
scroll to position [308, 0]
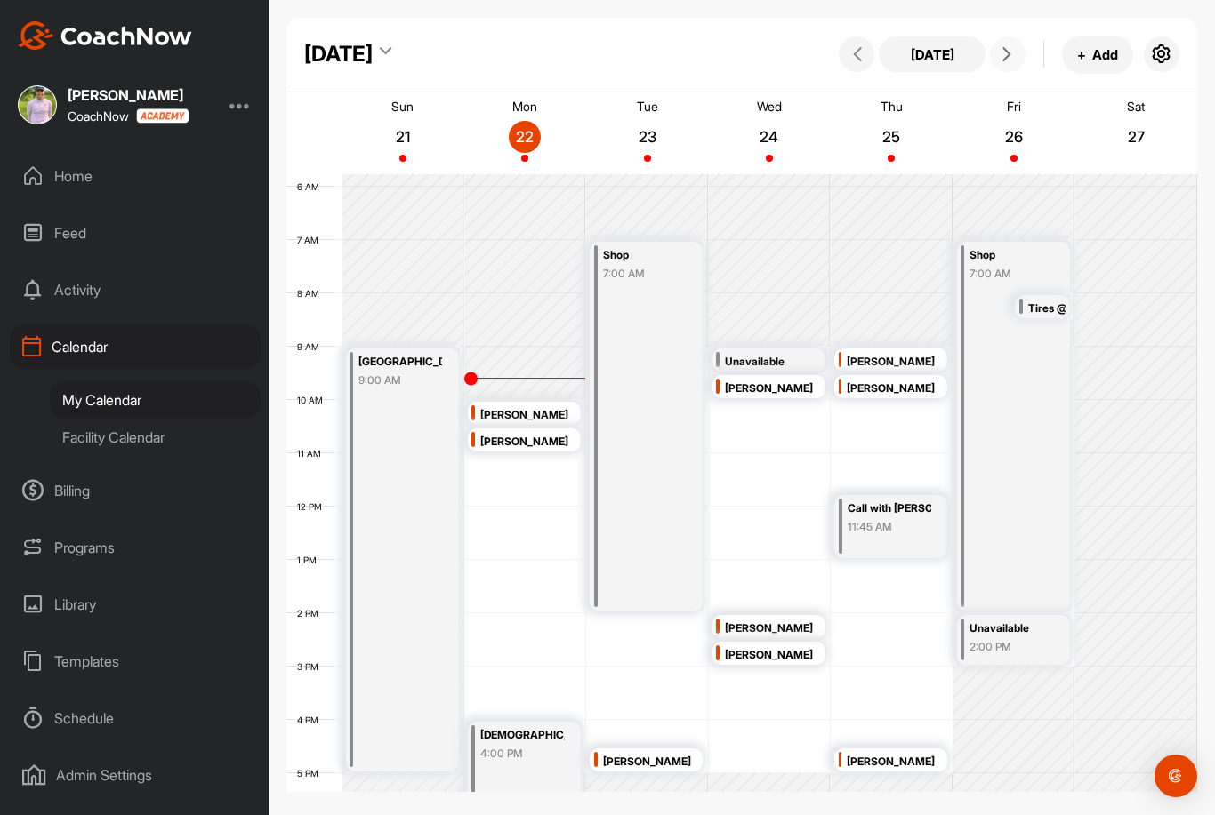
click at [1007, 67] on button at bounding box center [1008, 54] width 36 height 36
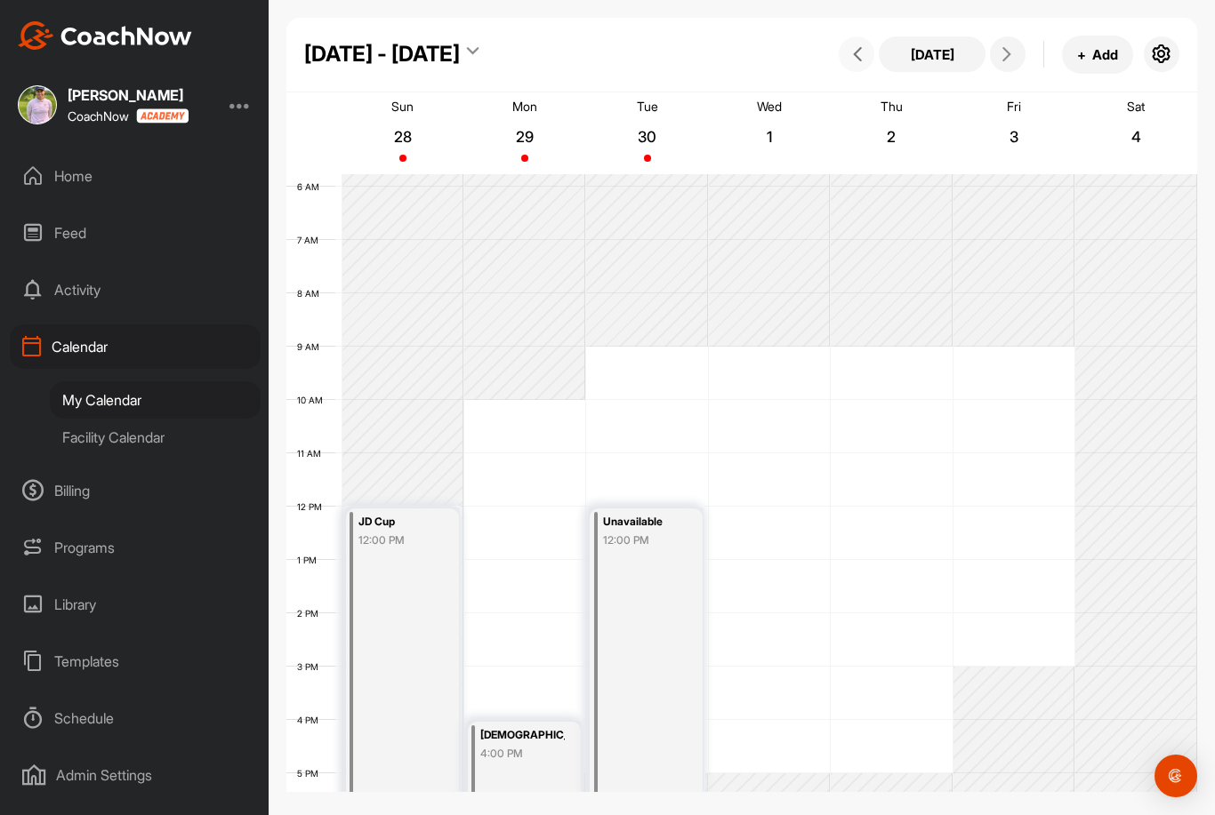
click at [845, 44] on button at bounding box center [857, 54] width 36 height 36
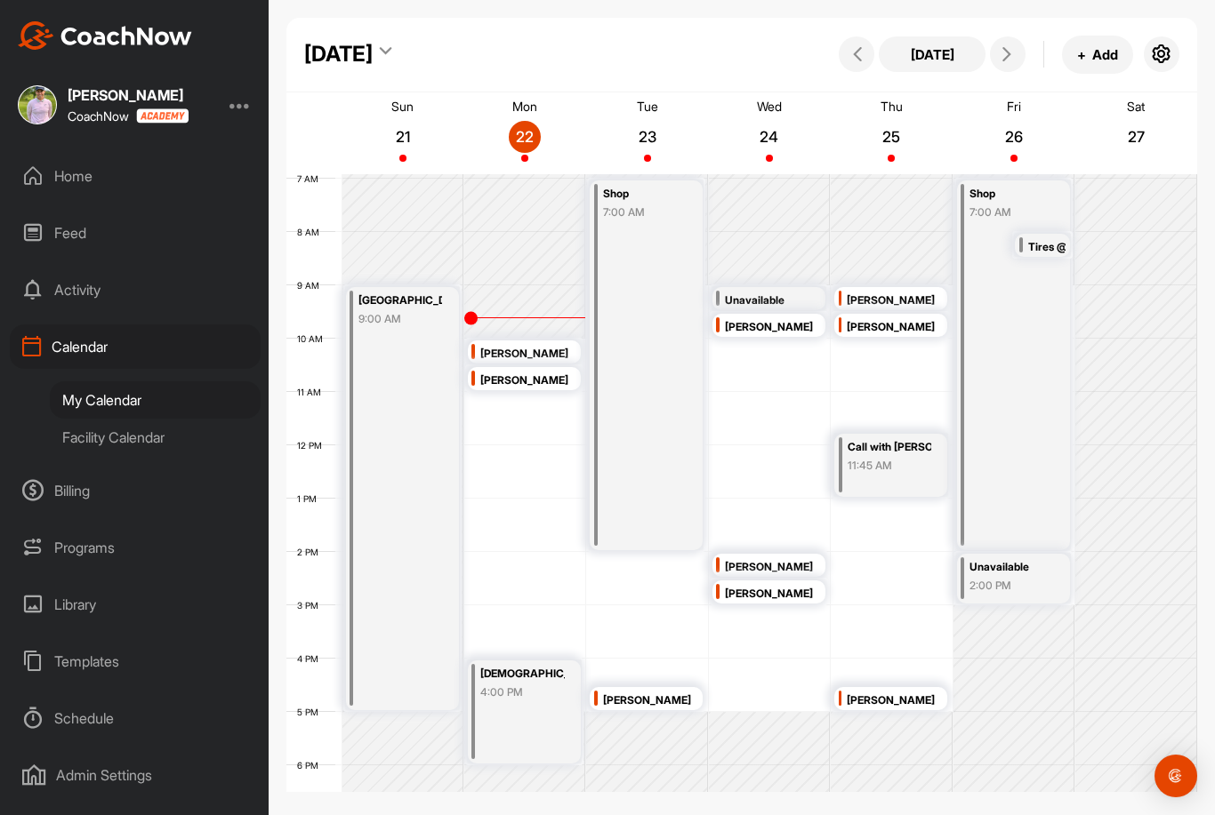
scroll to position [370, 0]
click at [1011, 59] on icon at bounding box center [1007, 54] width 14 height 14
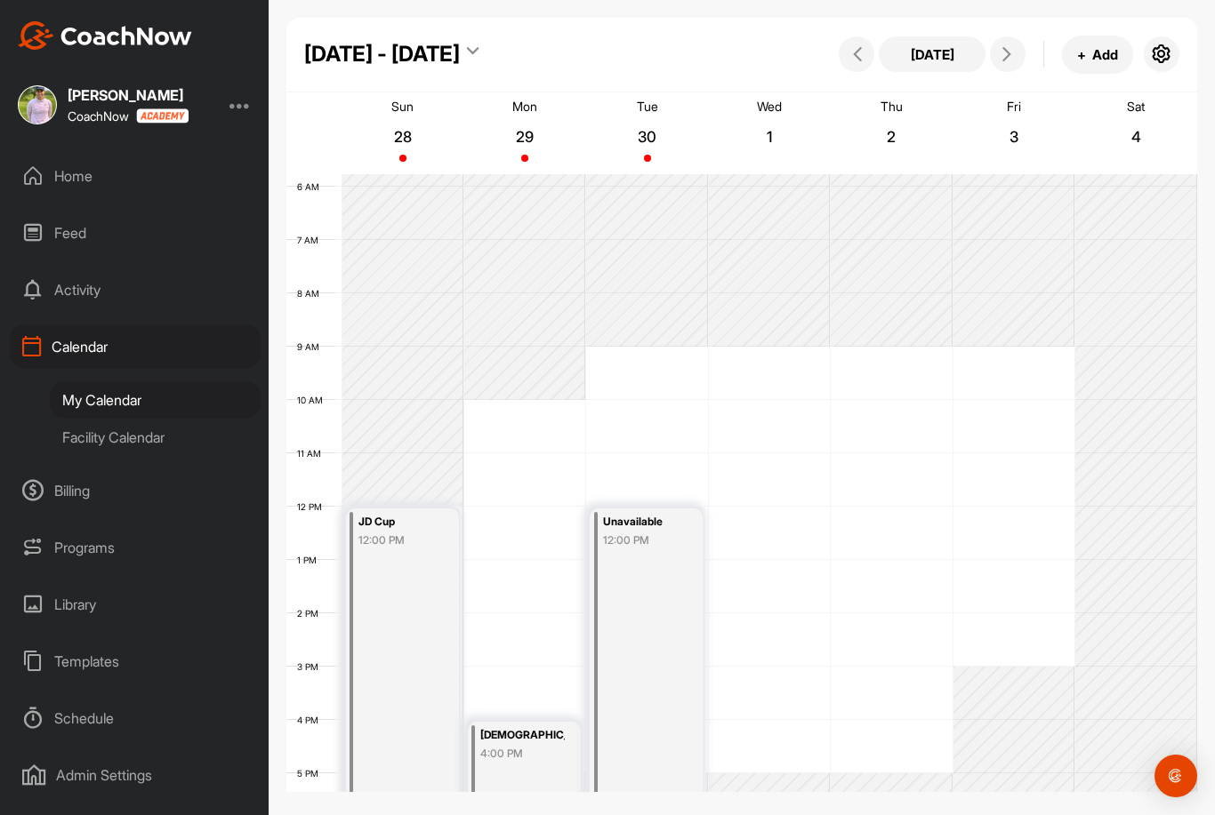
click at [605, 409] on div "12 AM 1 AM 2 AM 3 AM 4 AM 5 AM 6 AM 7 AM 8 AM 9 AM 10 AM 11 AM 12 PM 1 PM 2 PM …" at bounding box center [741, 507] width 911 height 1281
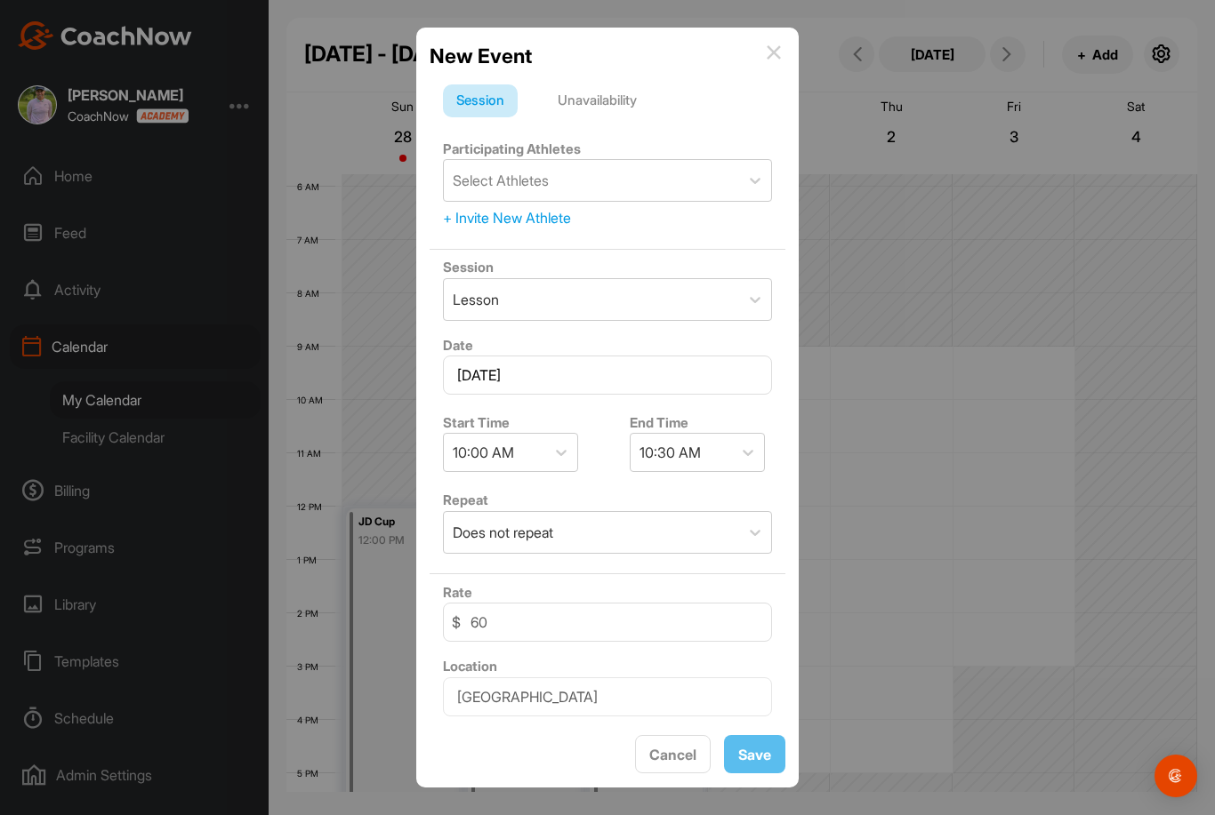
click at [593, 87] on div "Unavailability" at bounding box center [597, 101] width 106 height 34
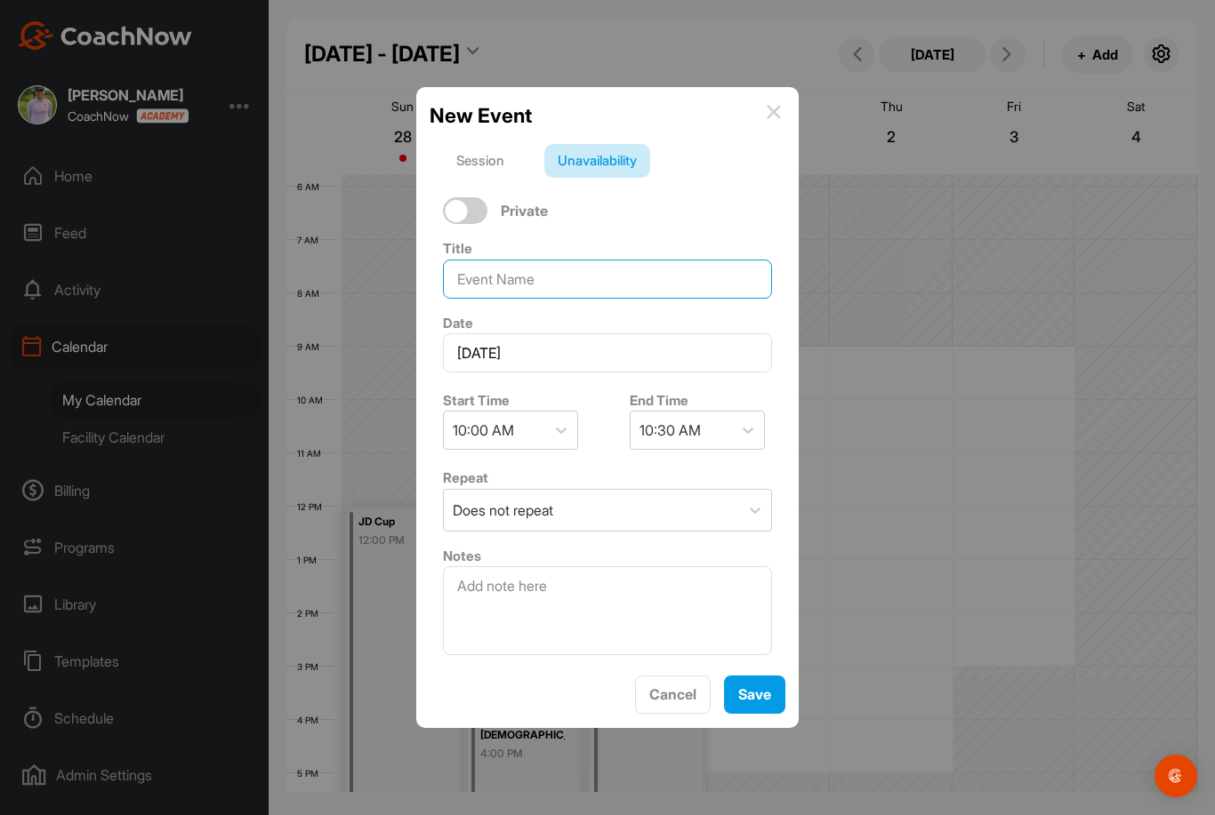
click at [525, 299] on input at bounding box center [607, 279] width 329 height 39
type input "Call with Barzy"
drag, startPoint x: 525, startPoint y: 307, endPoint x: 592, endPoint y: 325, distance: 70.1
click at [0, 0] on html "Katie White CoachNow Home Feed Activity Calendar My Calendar Facility Calendar …" at bounding box center [607, 407] width 1215 height 815
click at [592, 299] on input "Call with Barzy" at bounding box center [607, 279] width 329 height 39
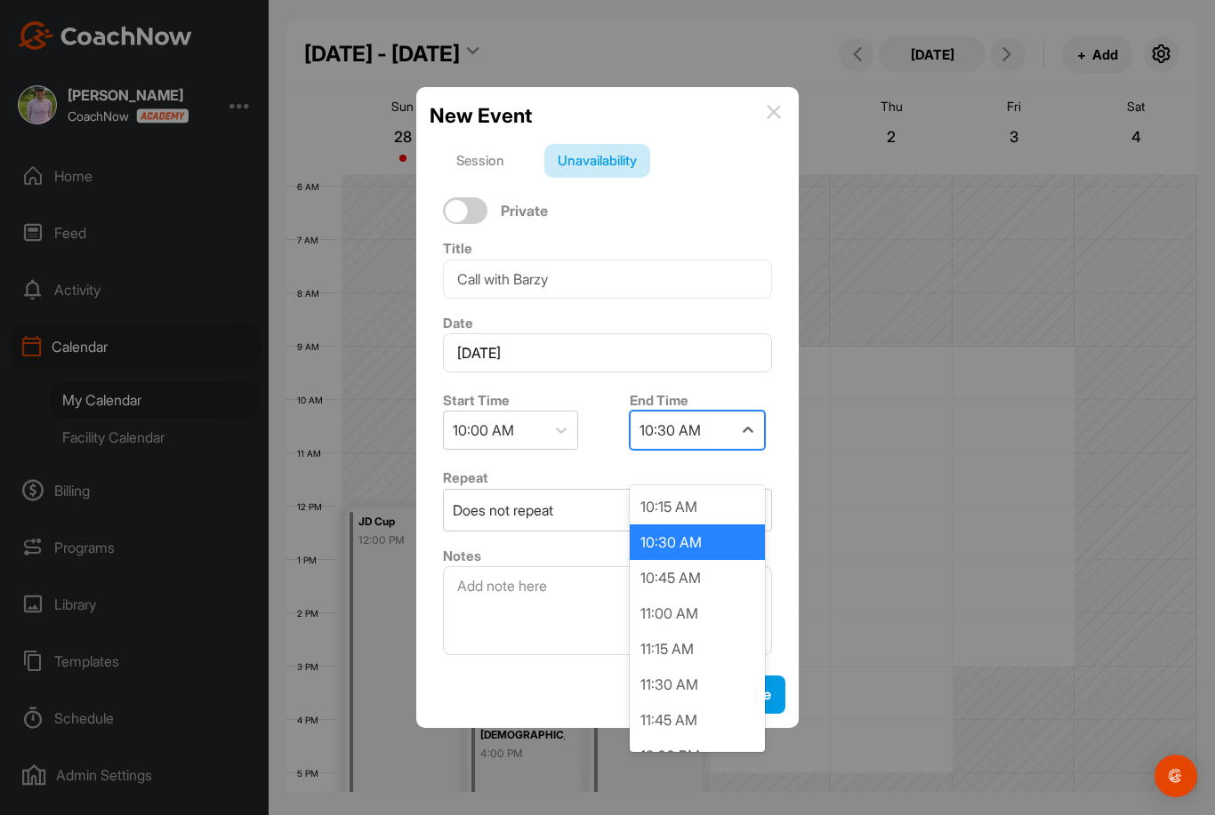
click at [717, 449] on div "10:30 AM" at bounding box center [681, 430] width 101 height 37
click at [703, 606] on div "11:00 AM" at bounding box center [697, 614] width 135 height 36
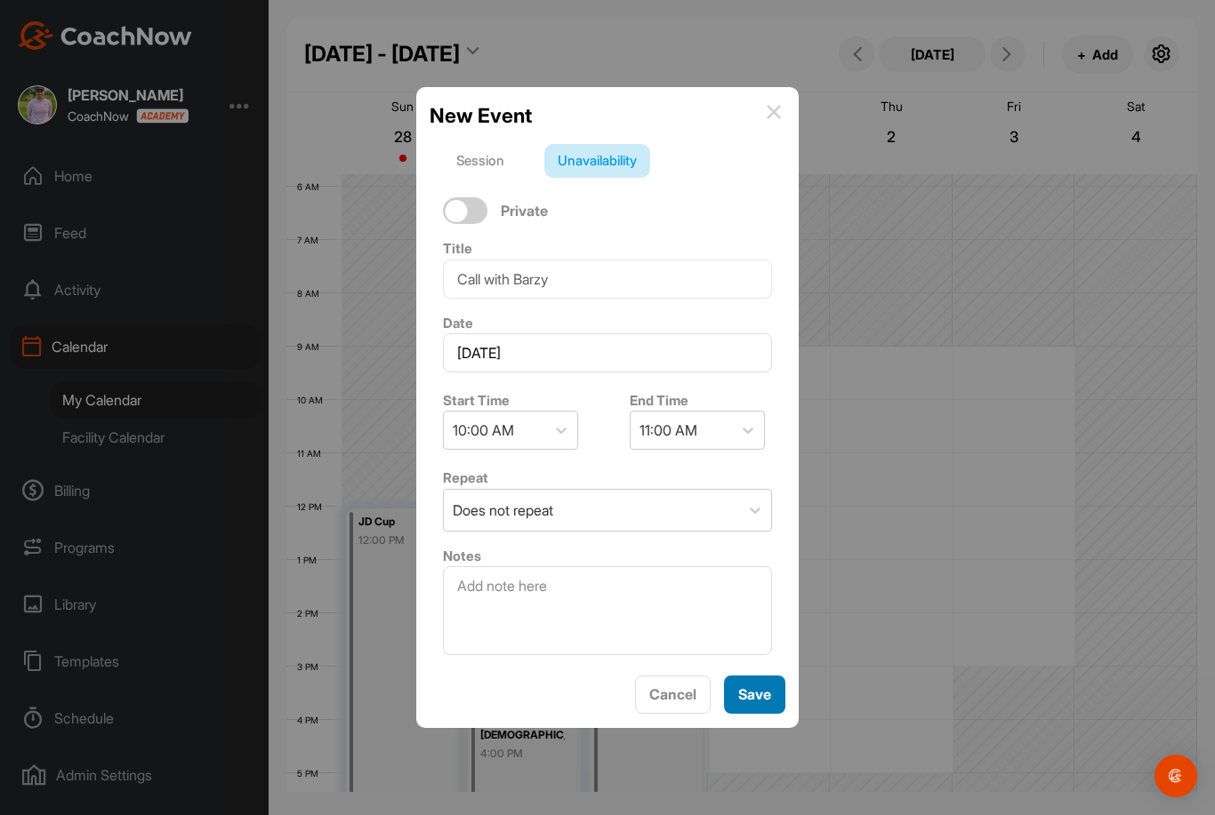
click at [768, 703] on span "Save" at bounding box center [754, 695] width 33 height 18
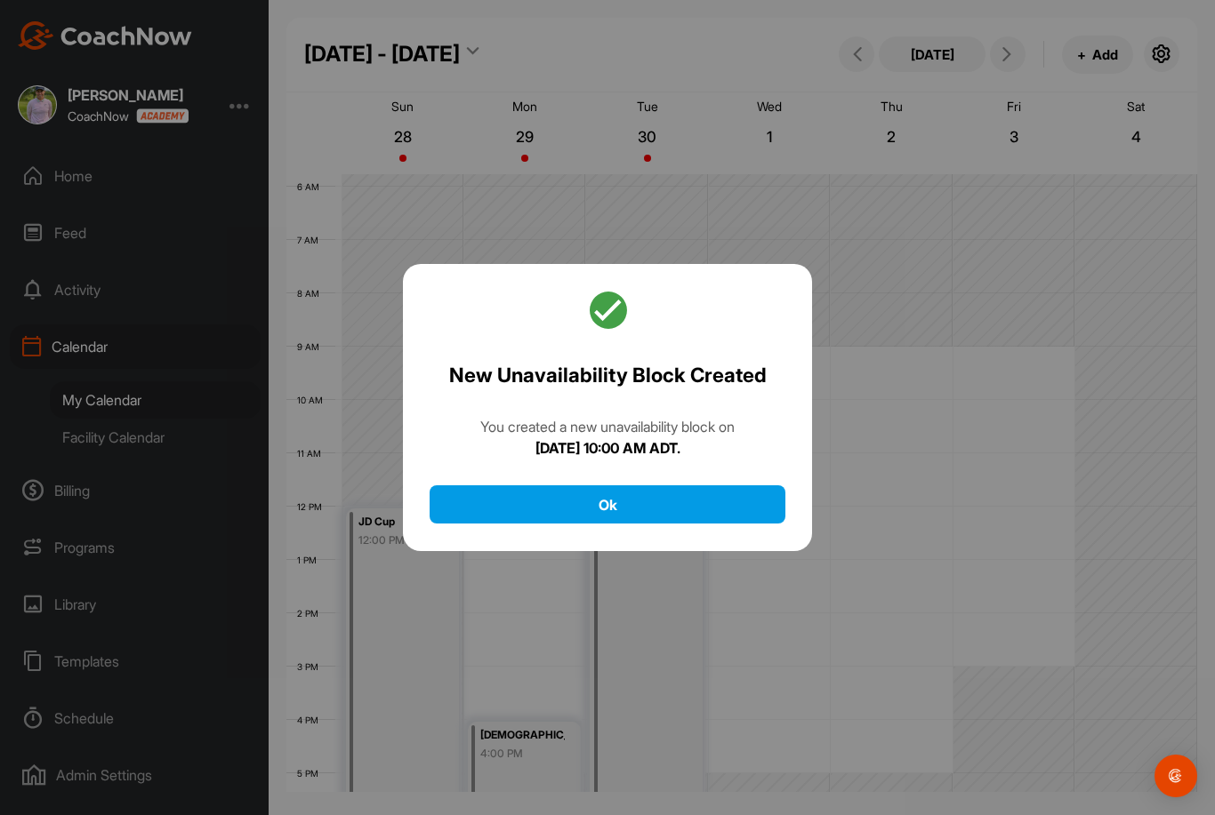
click at [649, 524] on button "Ok" at bounding box center [608, 505] width 356 height 38
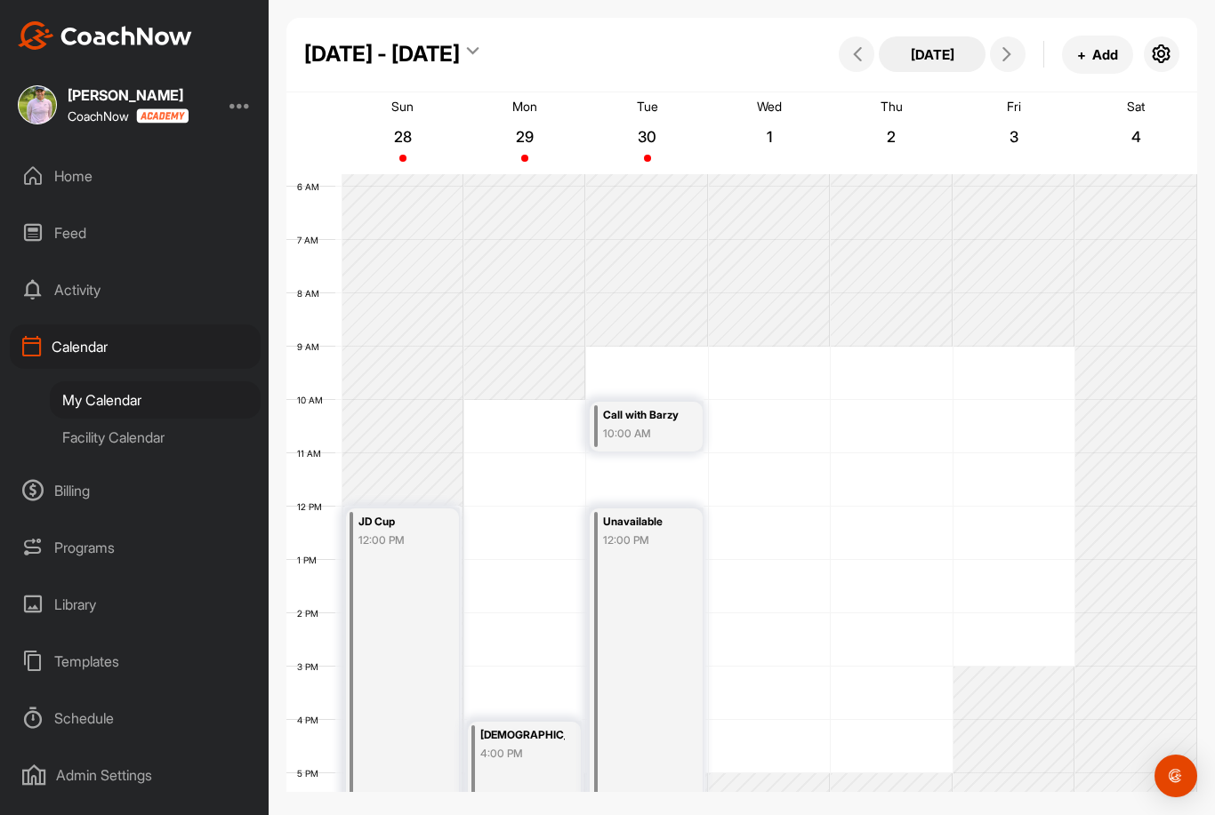
click at [929, 51] on button "[DATE]" at bounding box center [932, 54] width 107 height 36
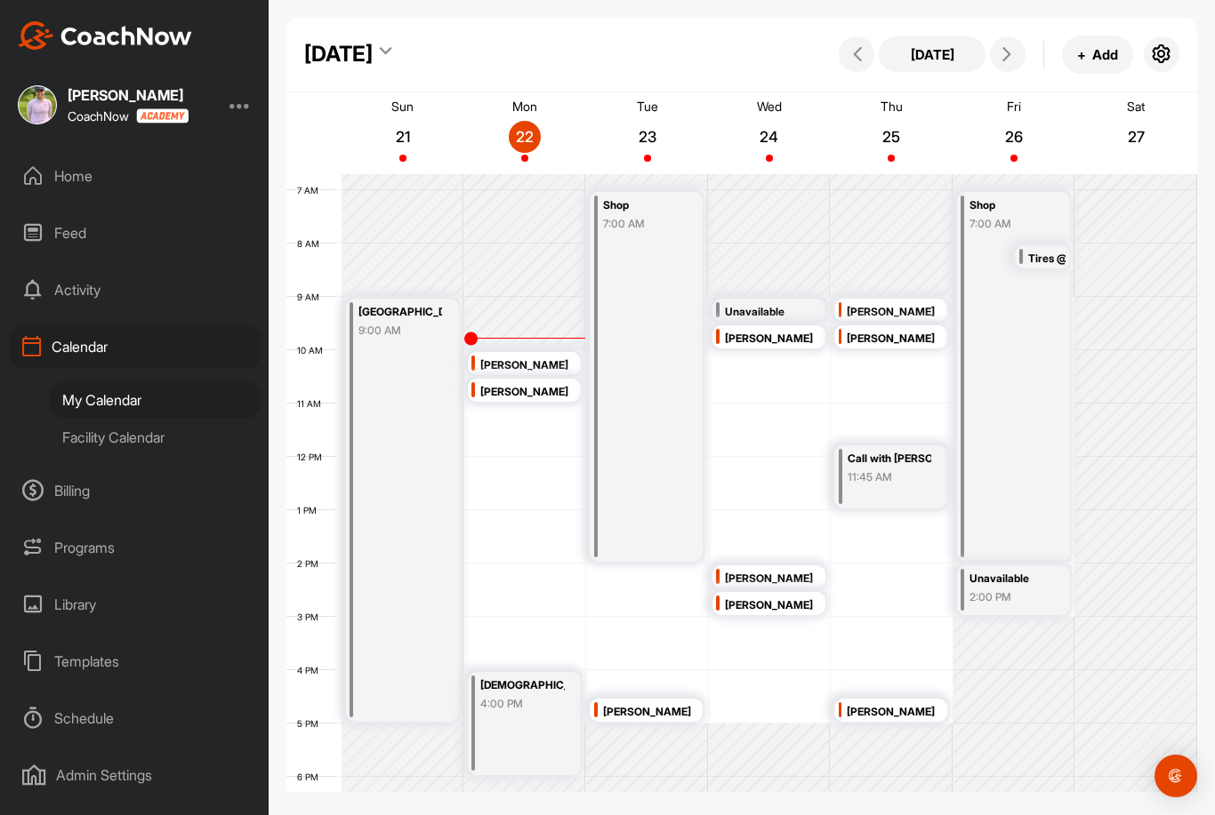
scroll to position [357, 0]
click at [1001, 59] on icon at bounding box center [1007, 54] width 14 height 14
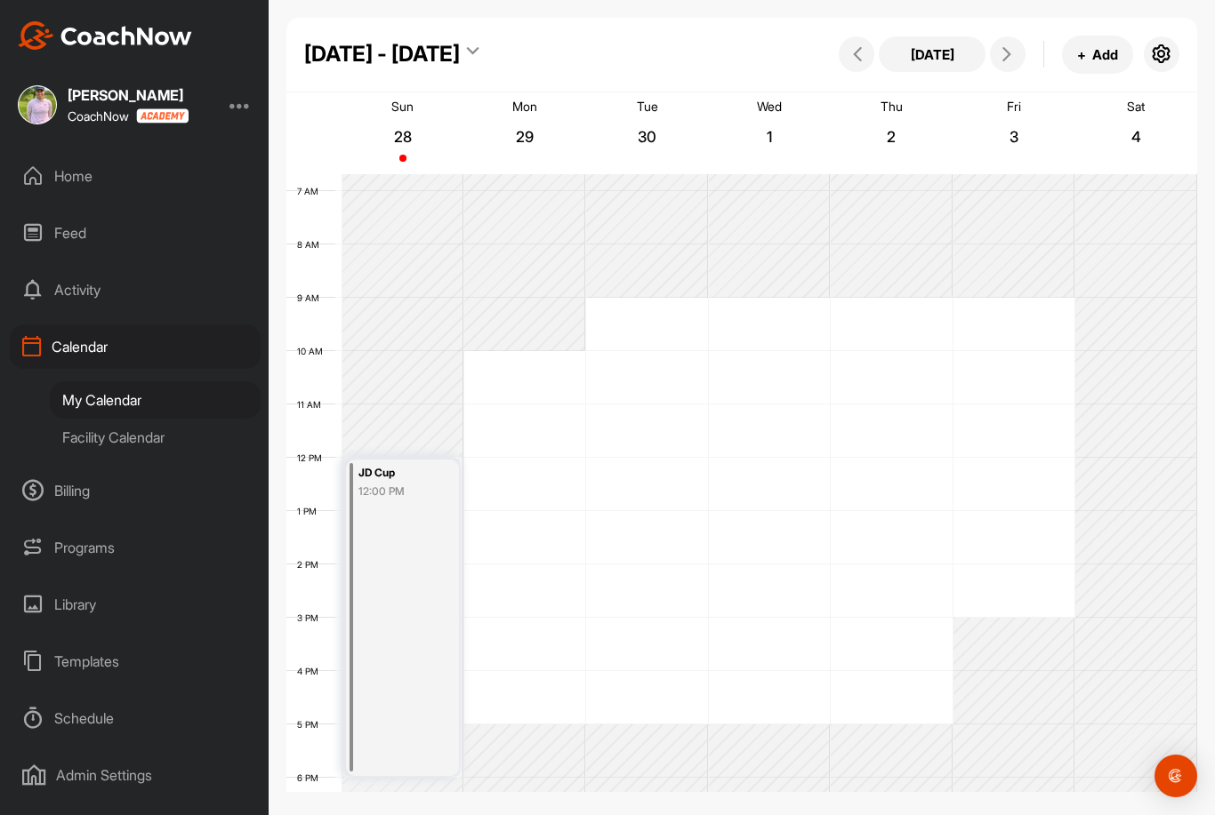
scroll to position [308, 0]
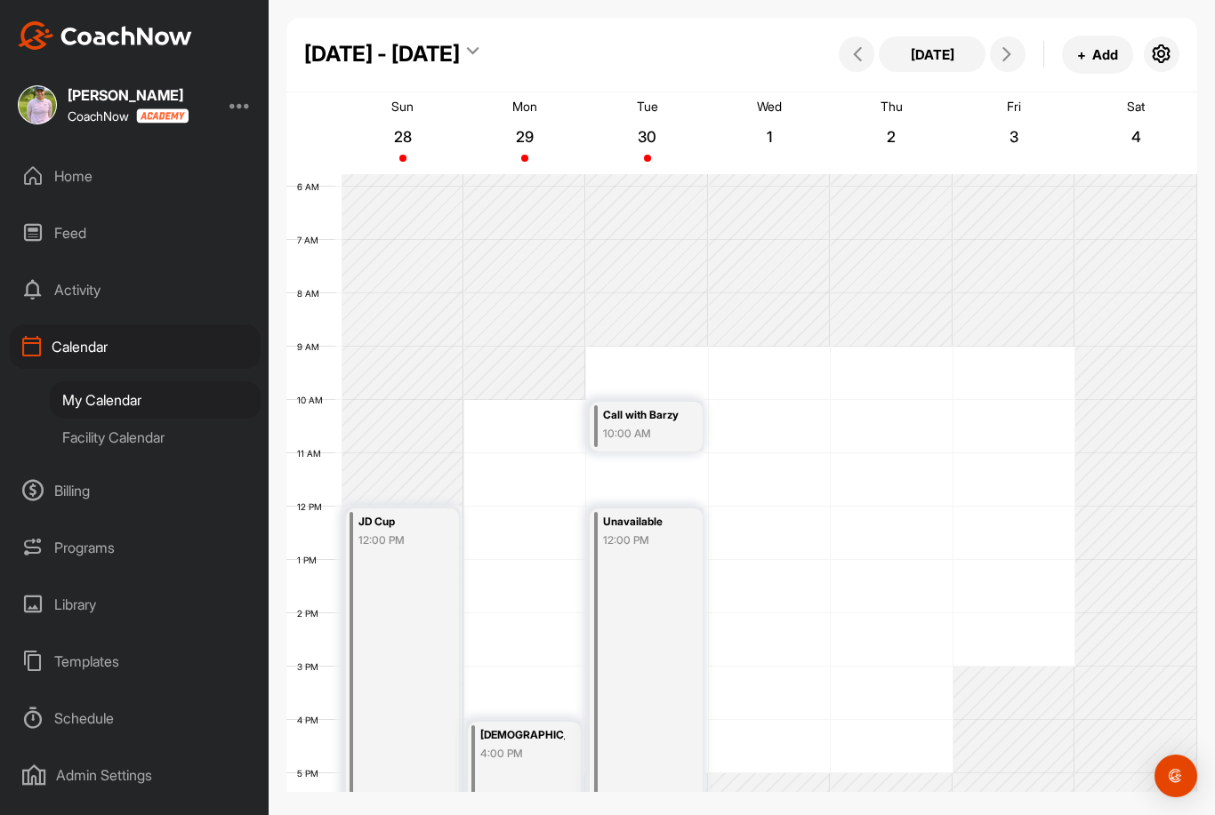
click at [674, 560] on div "Unavailable 12:00 PM" at bounding box center [646, 667] width 113 height 317
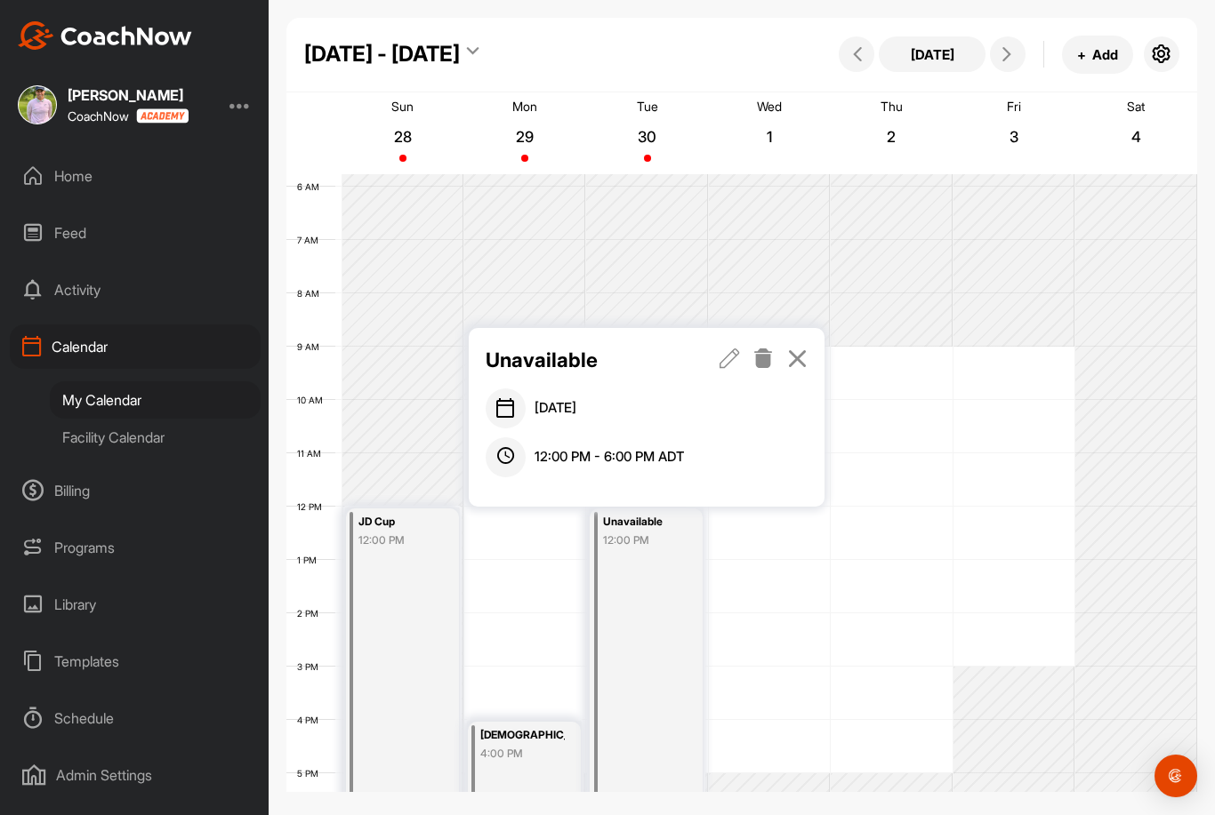
click at [720, 358] on icon at bounding box center [729, 359] width 20 height 20
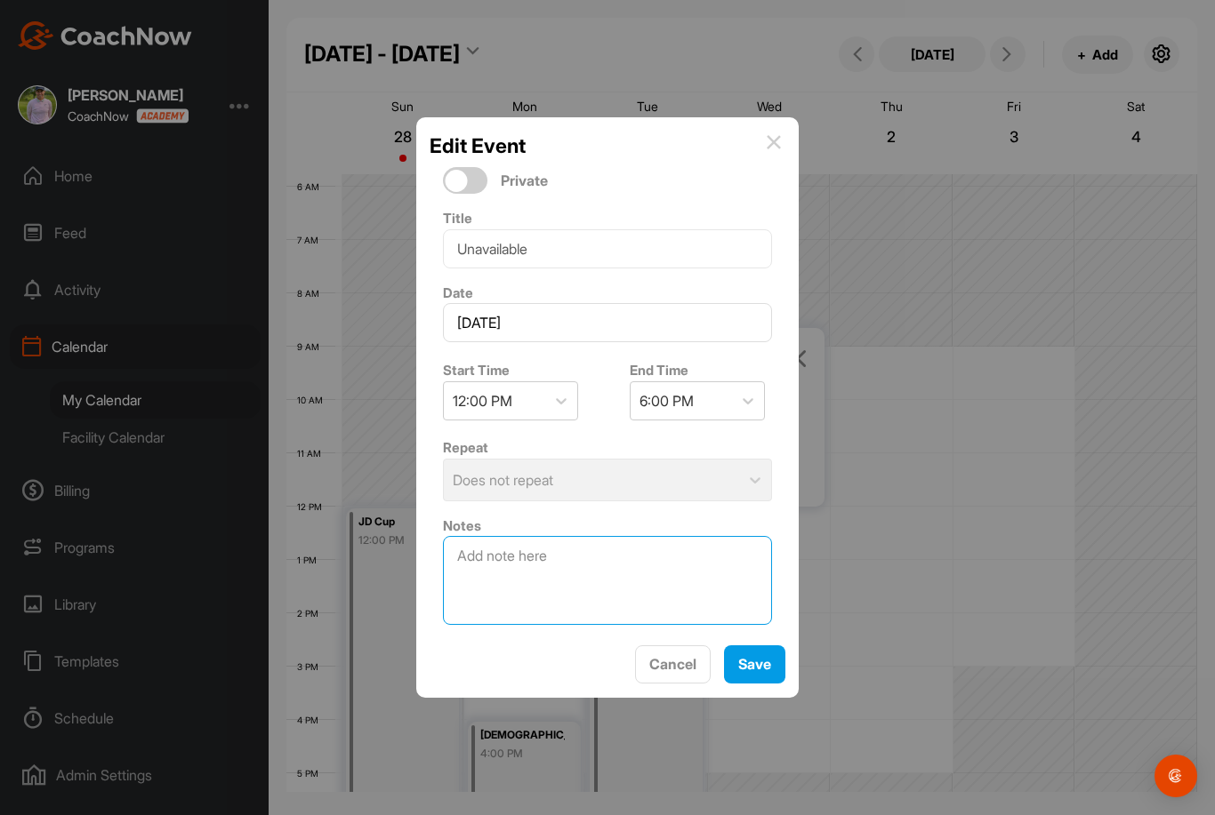
click at [557, 588] on textarea at bounding box center [607, 580] width 329 height 89
type textarea "1"
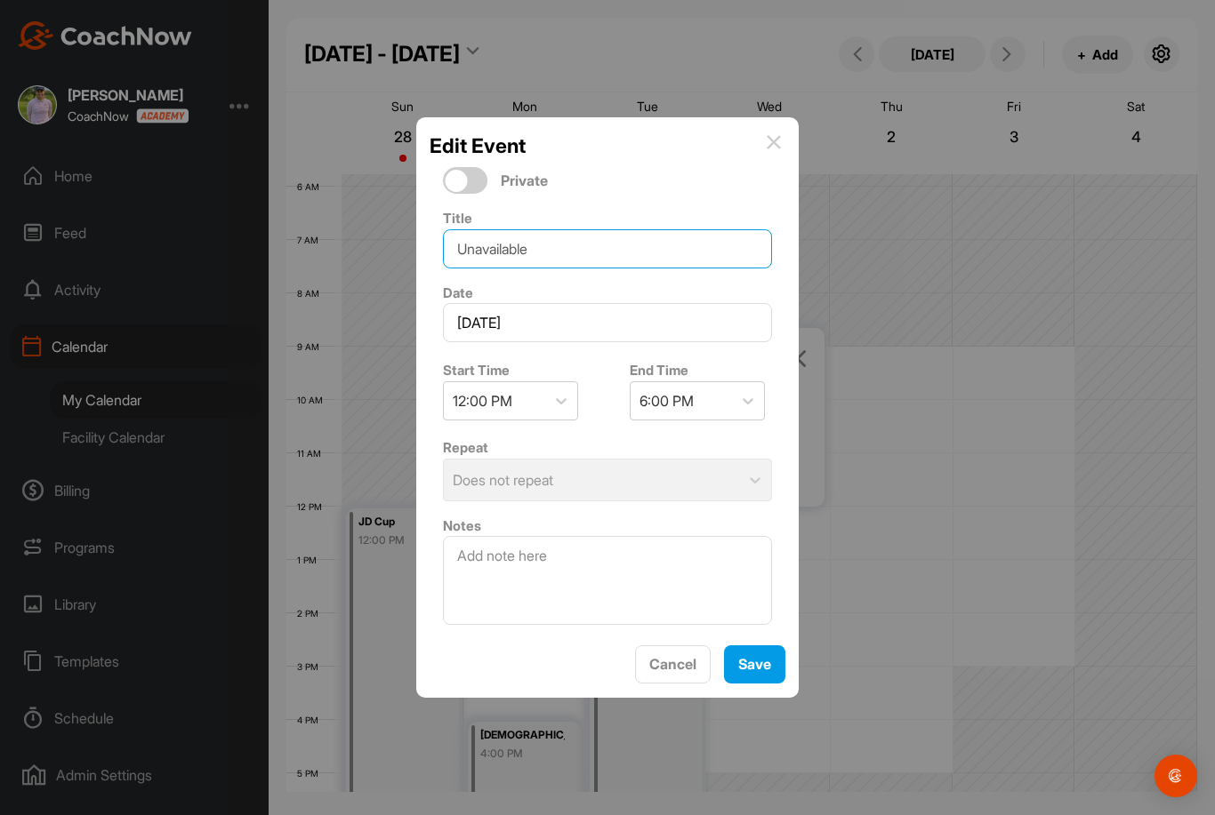
click at [542, 269] on input "Unavailable" at bounding box center [607, 248] width 329 height 39
drag, startPoint x: 542, startPoint y: 277, endPoint x: 332, endPoint y: 229, distance: 215.3
click at [332, 229] on div "Edit Event Private Title Unavailable Date September 30, 2025 Start Time 12:00 P…" at bounding box center [607, 407] width 1215 height 815
type input "1:00 Tee Time"
click at [767, 675] on div "Save" at bounding box center [754, 664] width 33 height 21
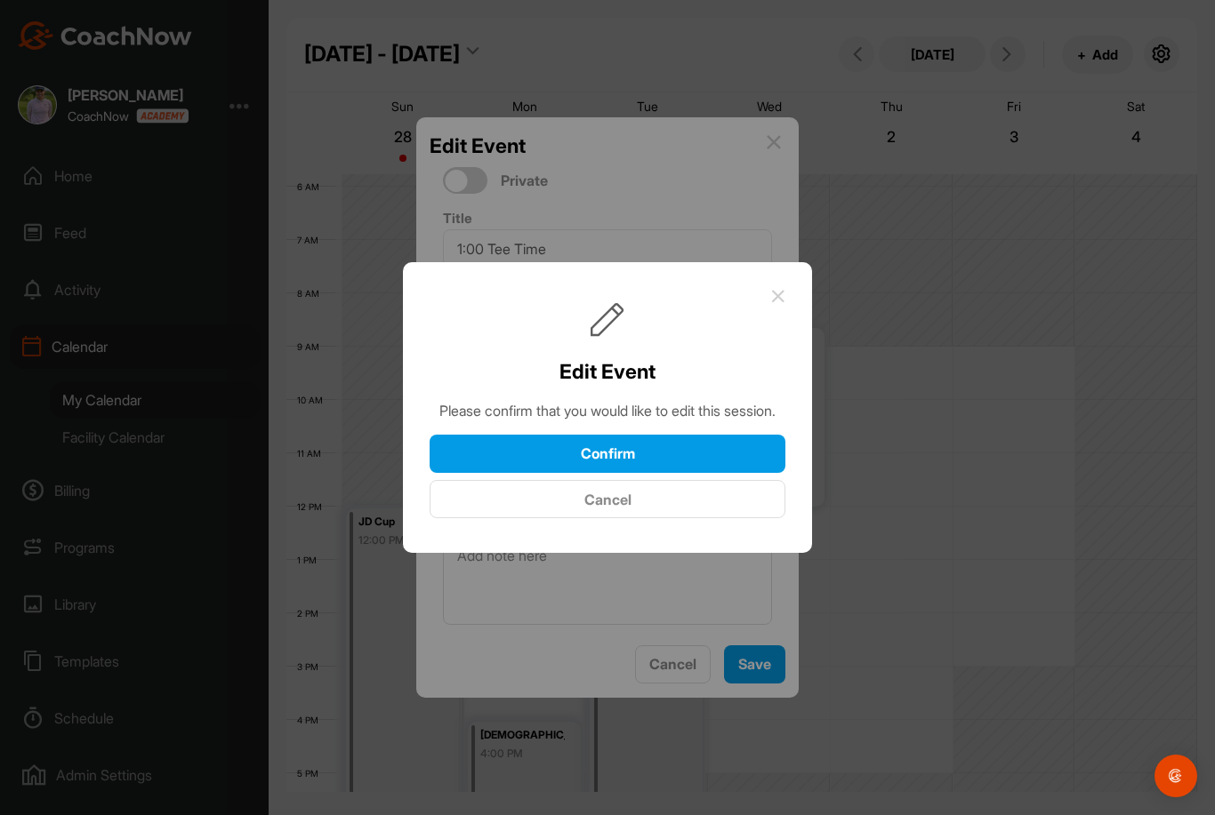
click at [720, 473] on button "Confirm" at bounding box center [608, 454] width 356 height 38
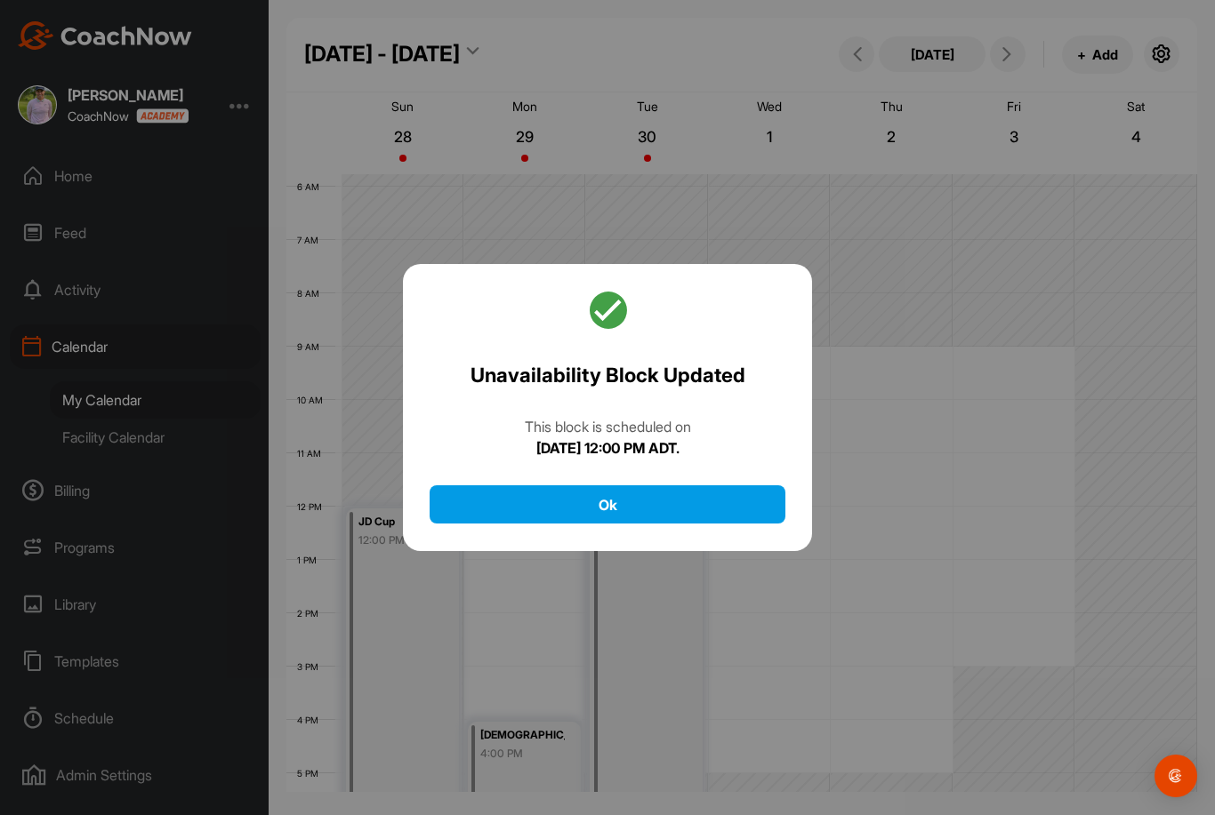
click at [667, 524] on button "Ok" at bounding box center [608, 505] width 356 height 38
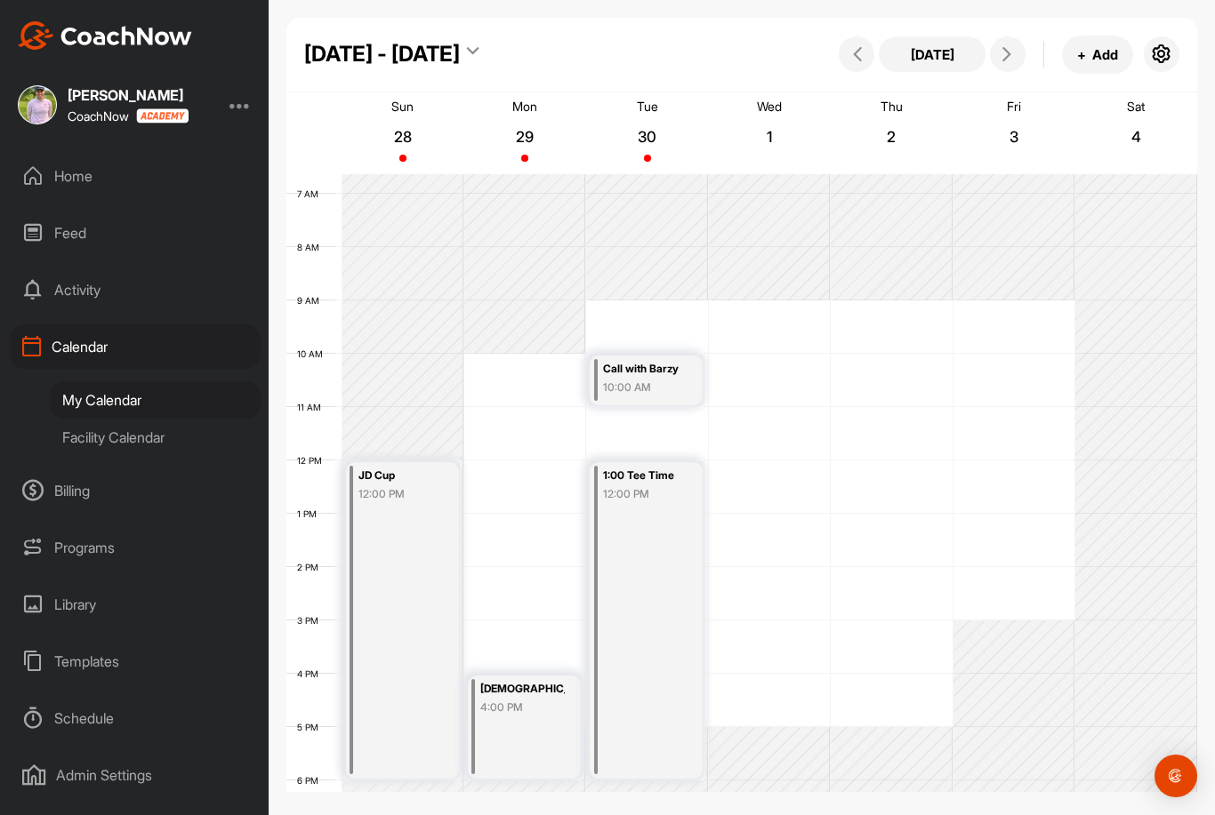
scroll to position [357, 0]
click at [450, 0] on div "Sep - Oct 2025 Today + Add Sun 28 Mon 29 Tue 30 Wed 1 Thu 2 Fri 3 Sat 4 12 AM 1…" at bounding box center [741, 359] width 911 height 718
click at [871, 49] on button at bounding box center [857, 54] width 36 height 36
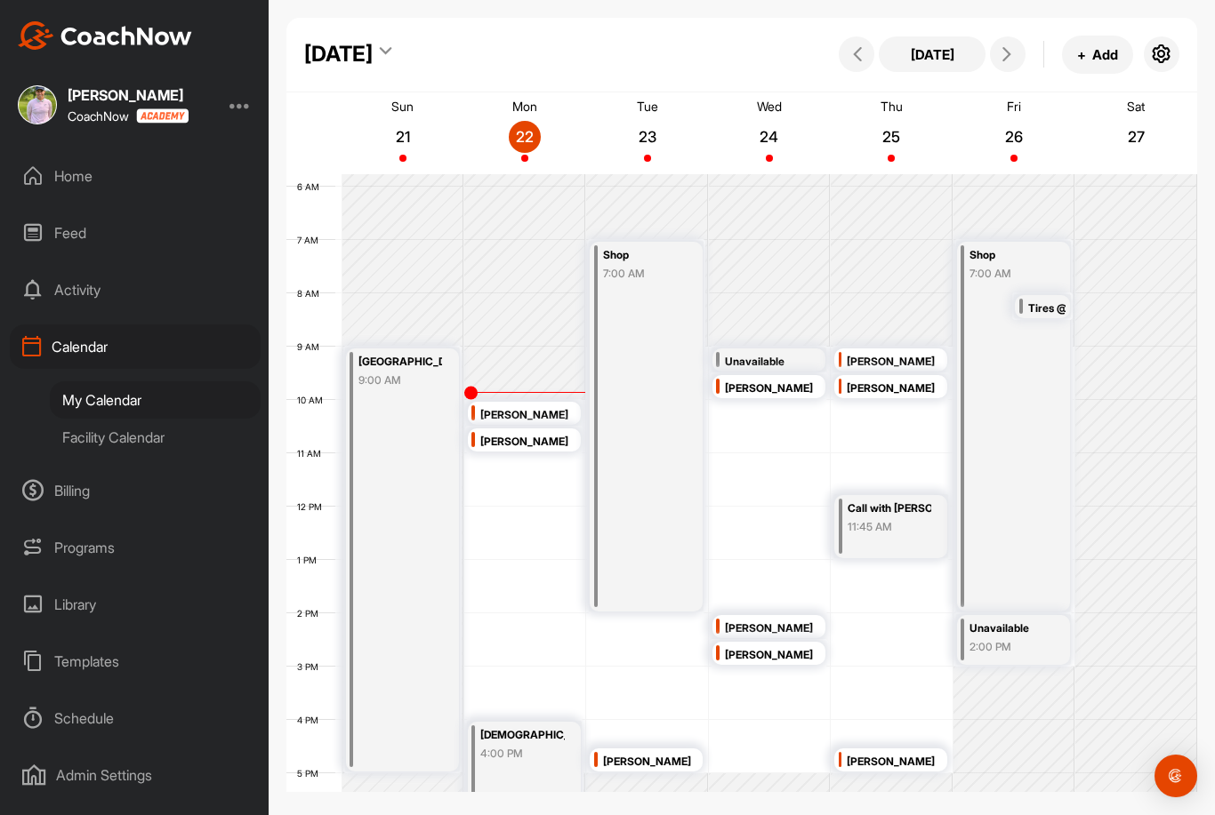
scroll to position [404, 0]
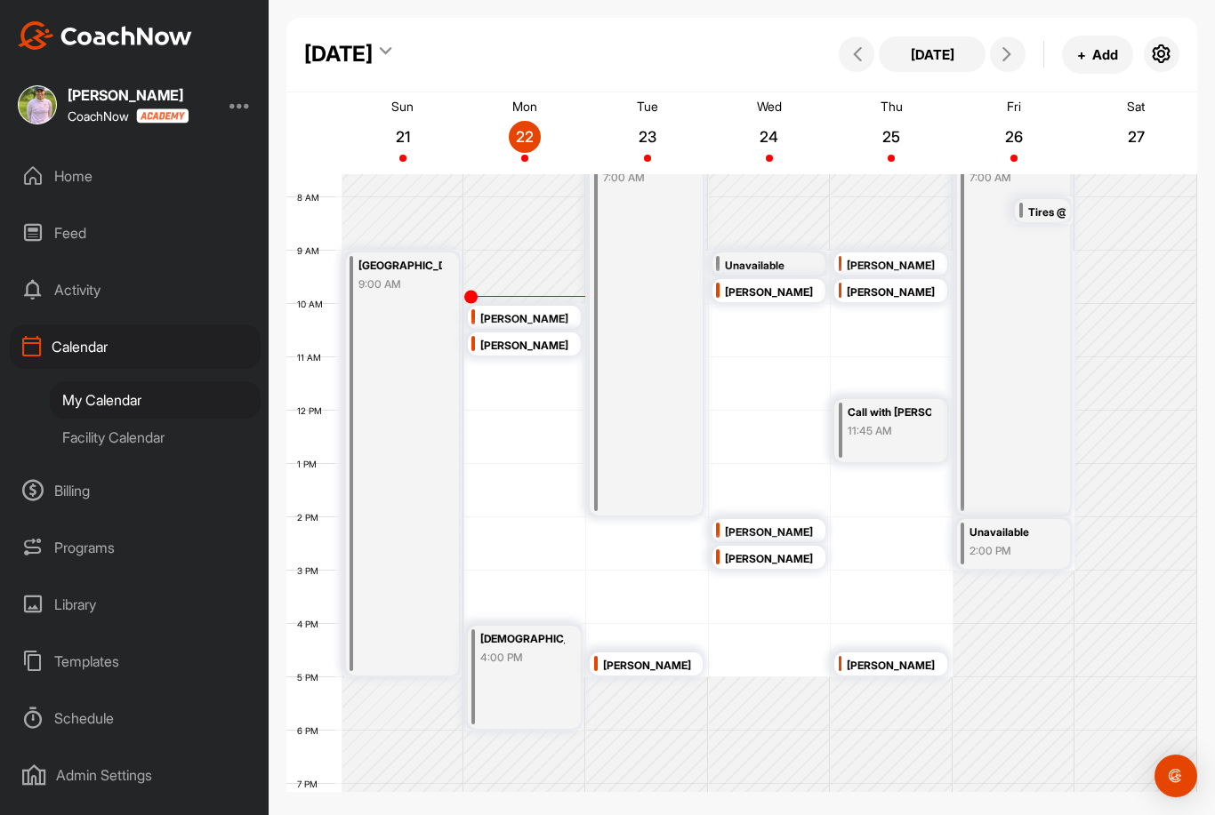
click at [439, 4] on div "September 2025 Today + Add Sun 21 Mon 22 Tue 23 Wed 24 Thu 25 Fri 26 Sat 27 12 …" at bounding box center [741, 359] width 911 height 718
